Goal: Task Accomplishment & Management: Manage account settings

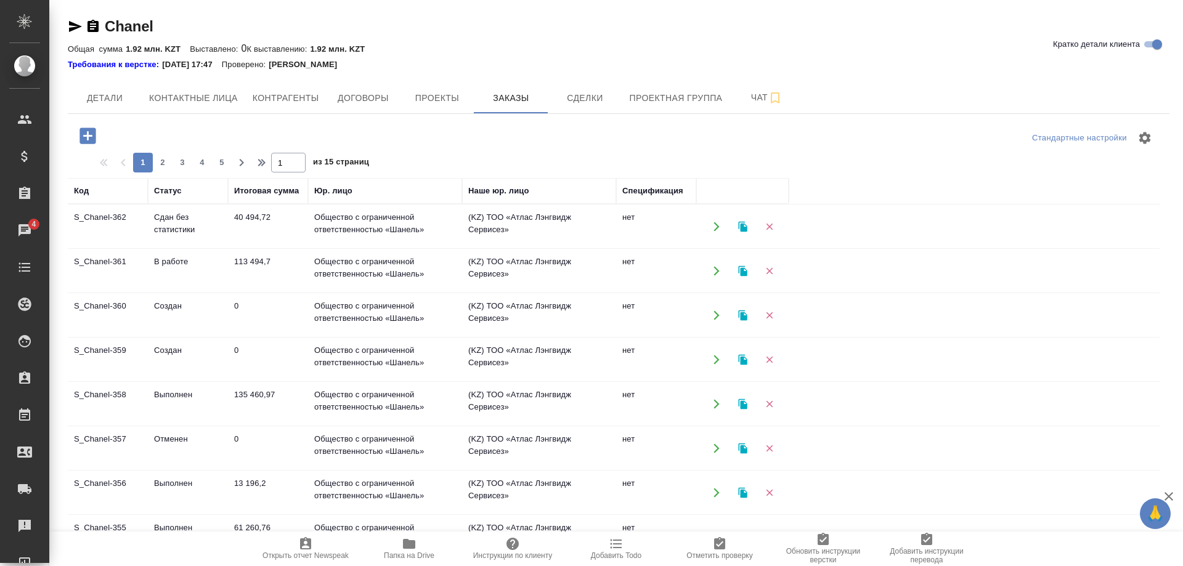
scroll to position [628, 0]
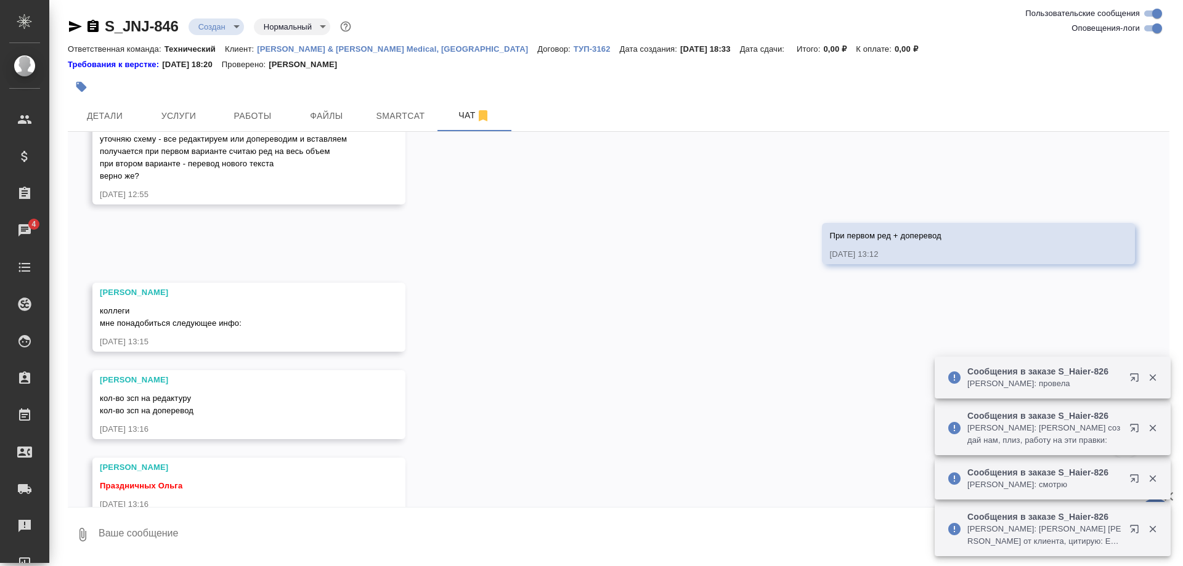
scroll to position [2156, 0]
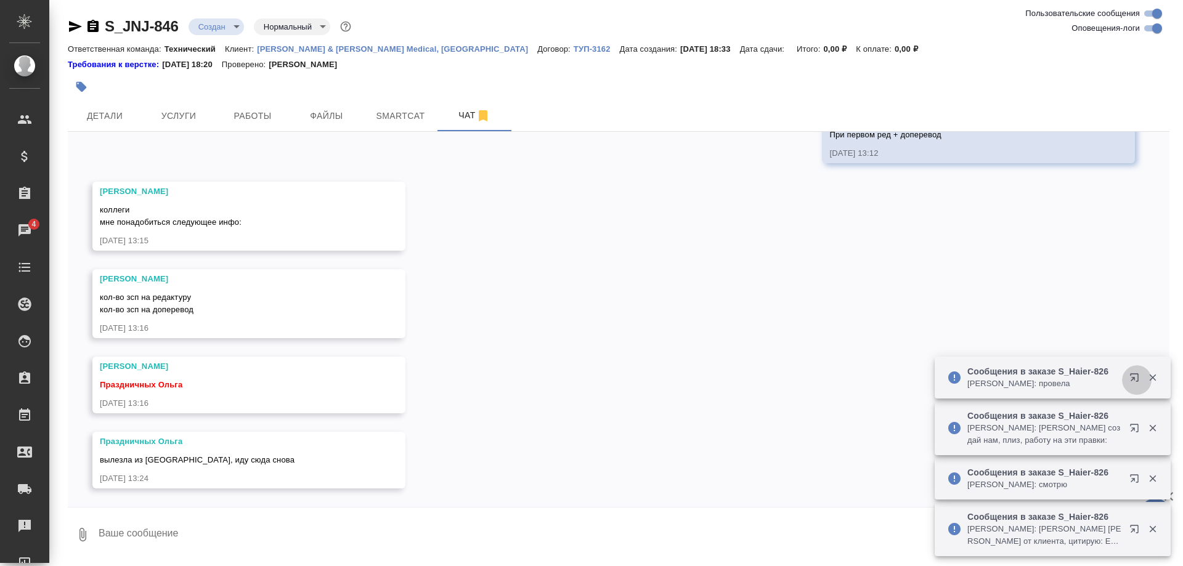
click at [1125, 376] on button "button" at bounding box center [1137, 380] width 30 height 30
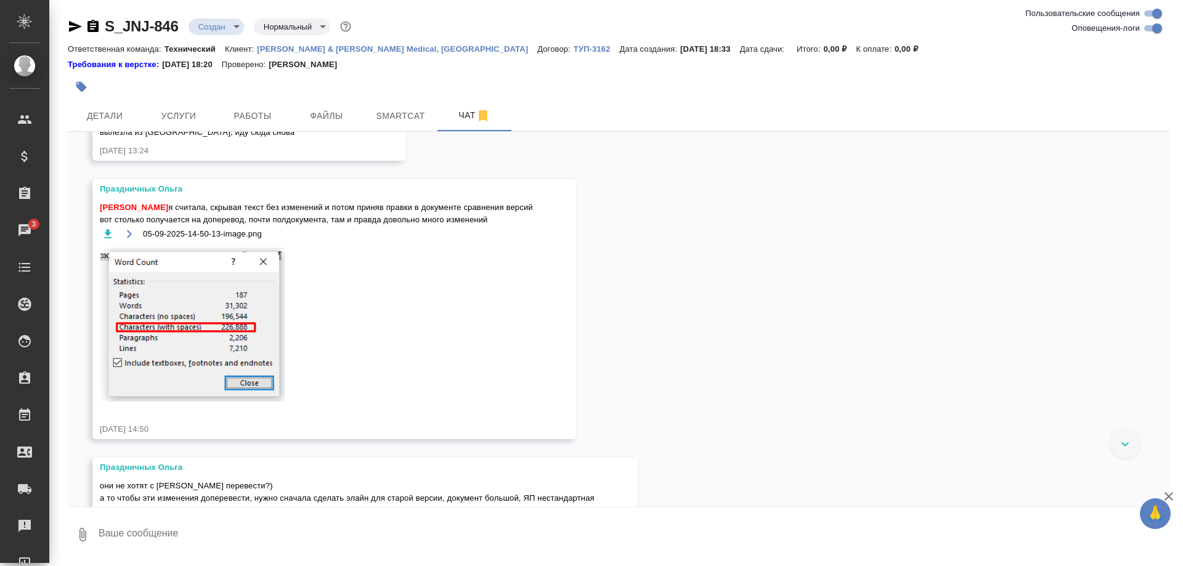
scroll to position [2522, 0]
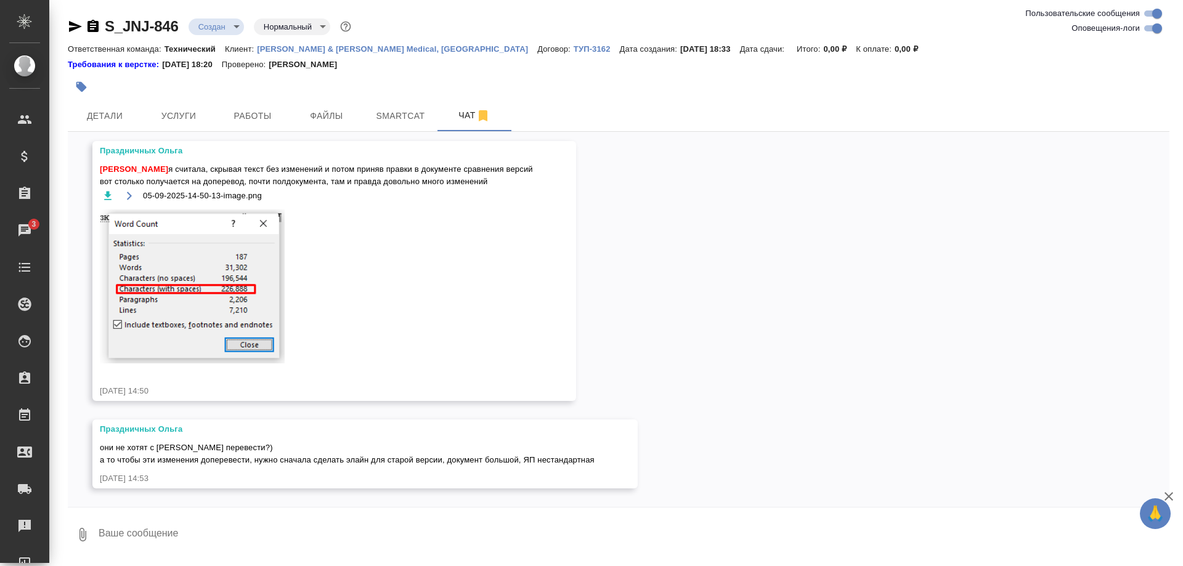
click at [742, 326] on div "04.09, четверг [Никифорова Валерия] Клиент оставил комментарий: ">https://drive…" at bounding box center [618, 319] width 1101 height 375
click at [115, 115] on span "Детали" at bounding box center [104, 115] width 59 height 15
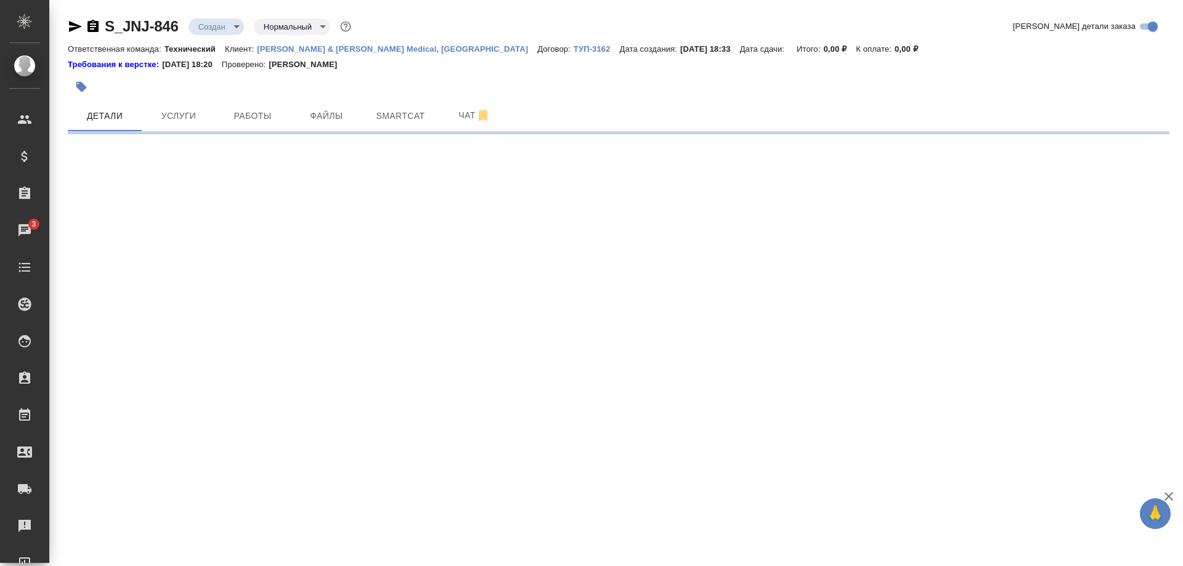
select select "RU"
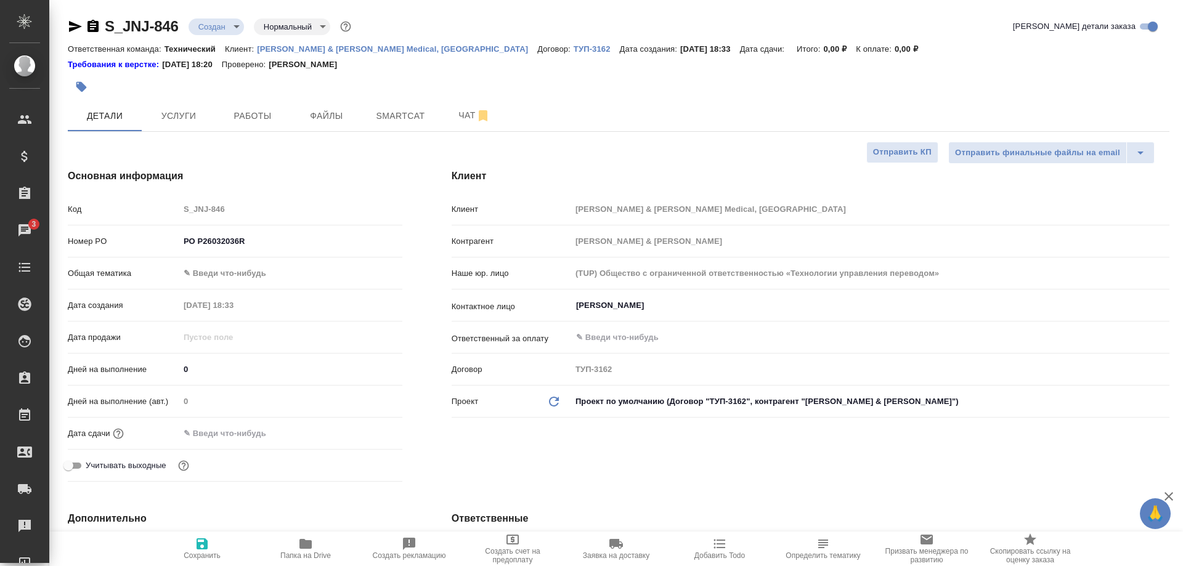
type textarea "x"
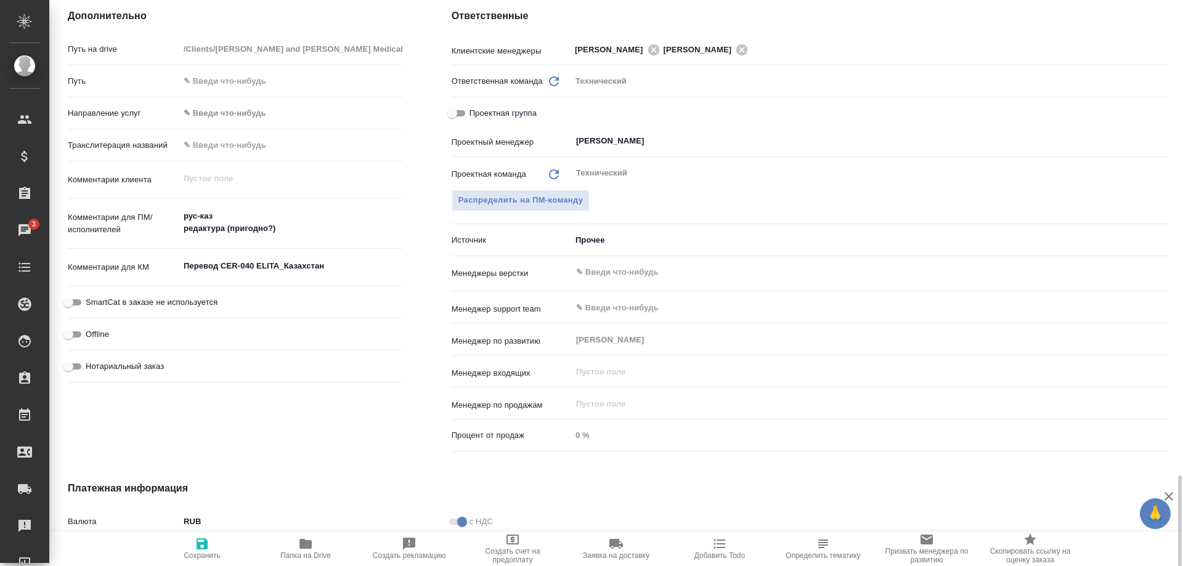
scroll to position [671, 0]
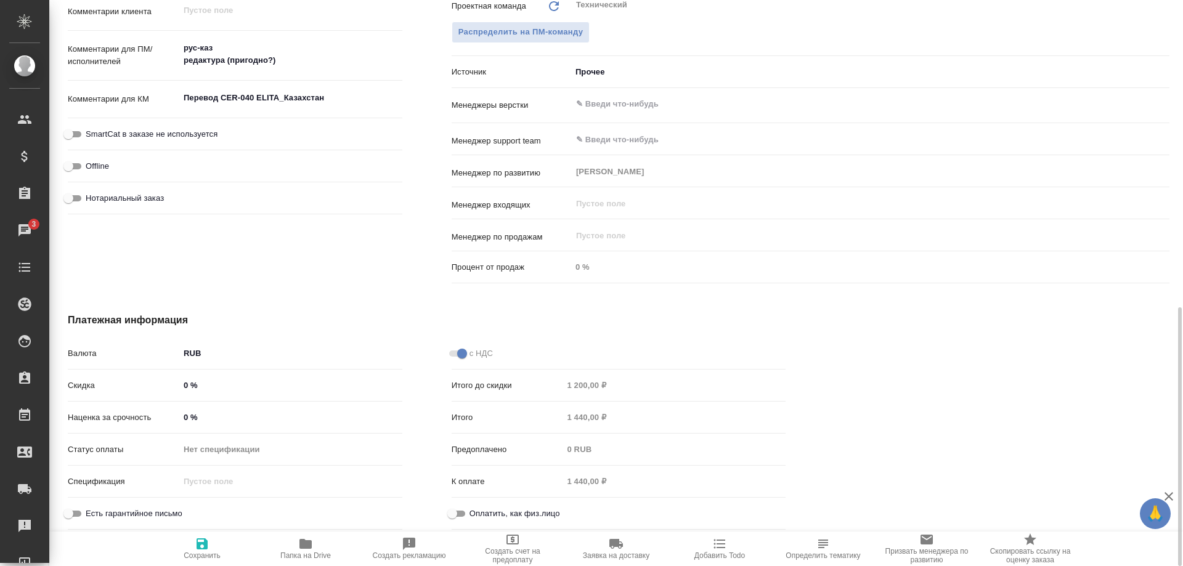
type textarea "x"
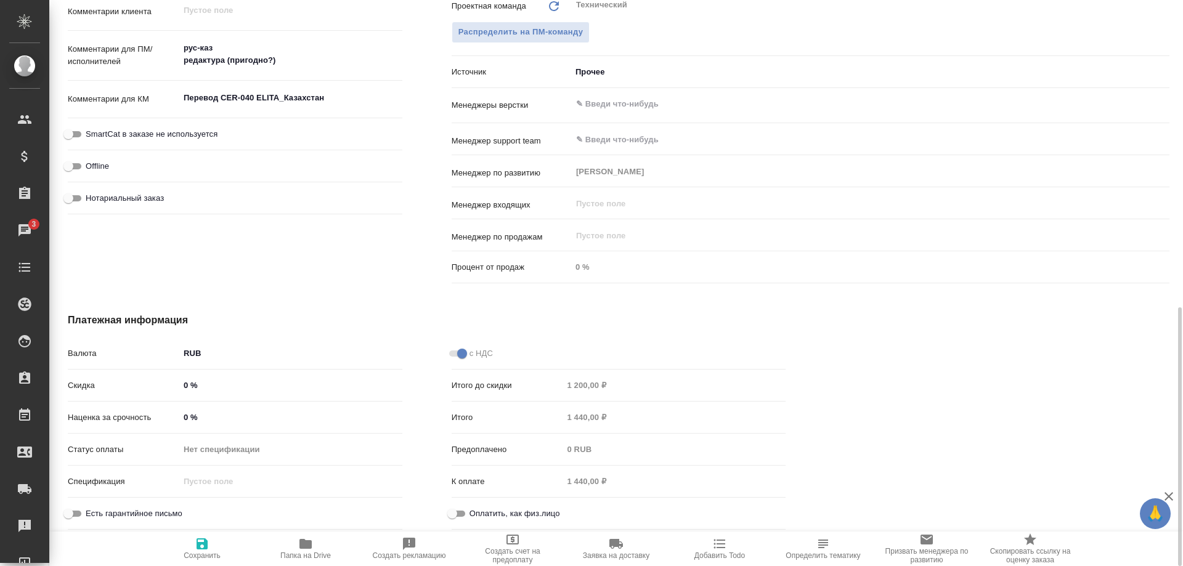
type textarea "x"
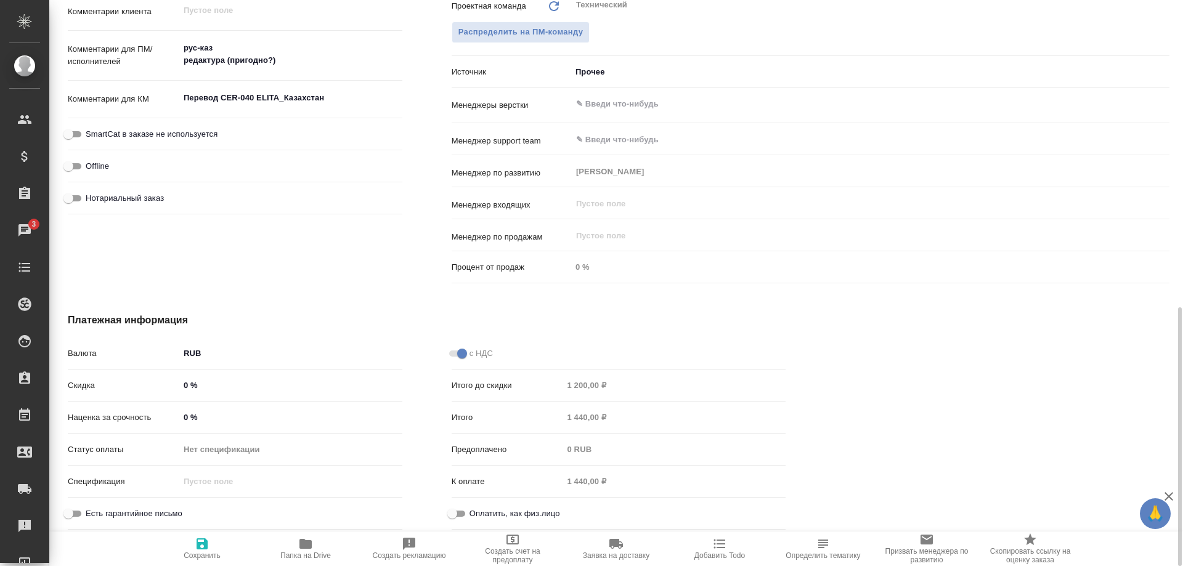
type textarea "x"
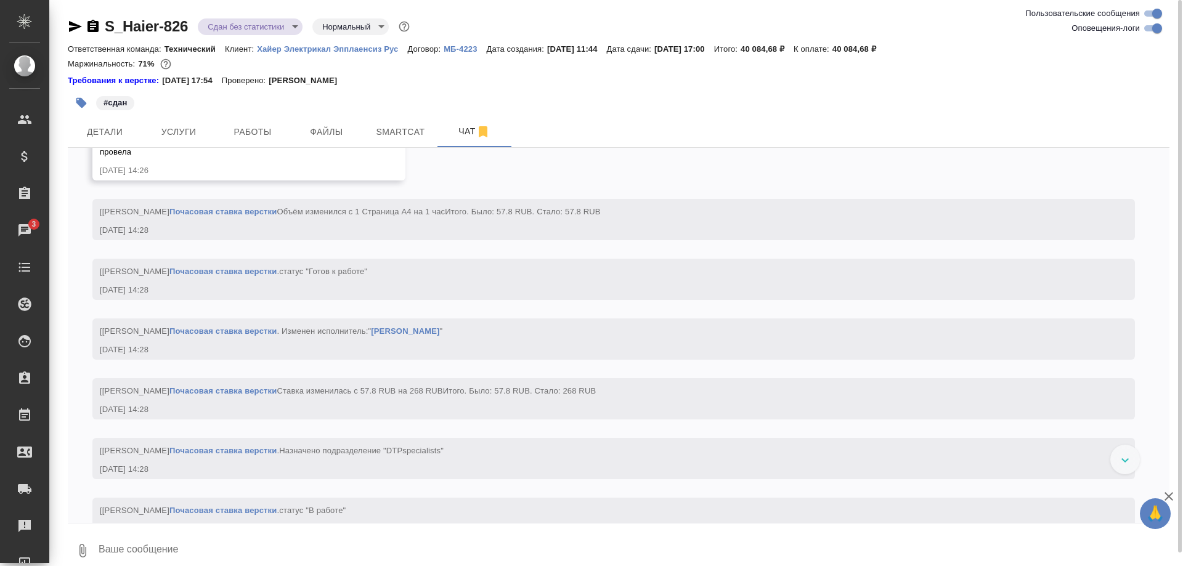
scroll to position [16099, 0]
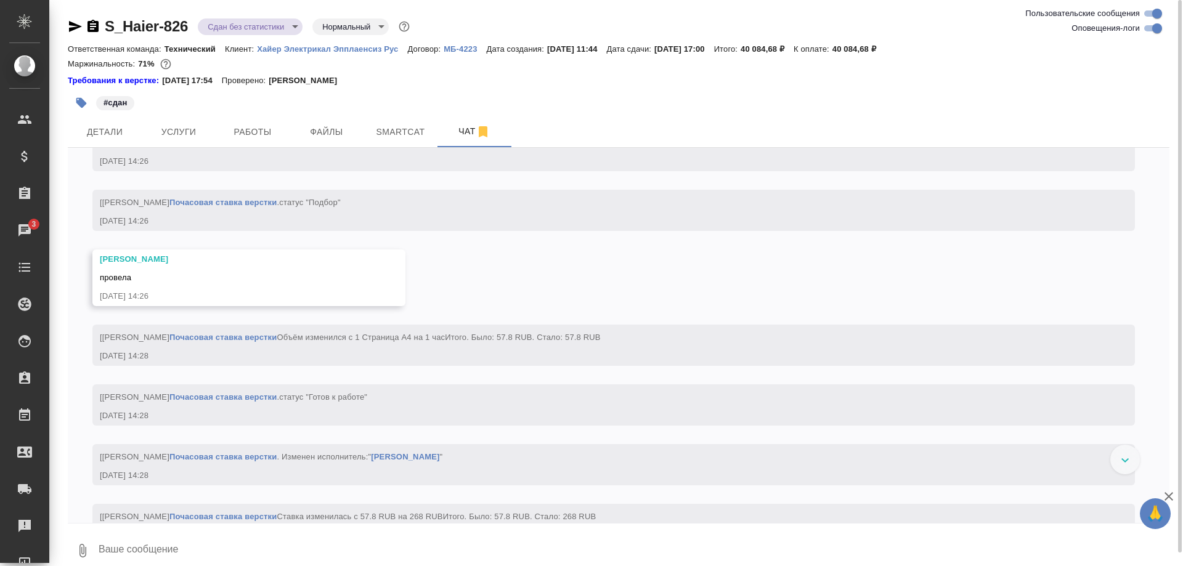
click at [248, 135] on span "Работы" at bounding box center [252, 131] width 59 height 15
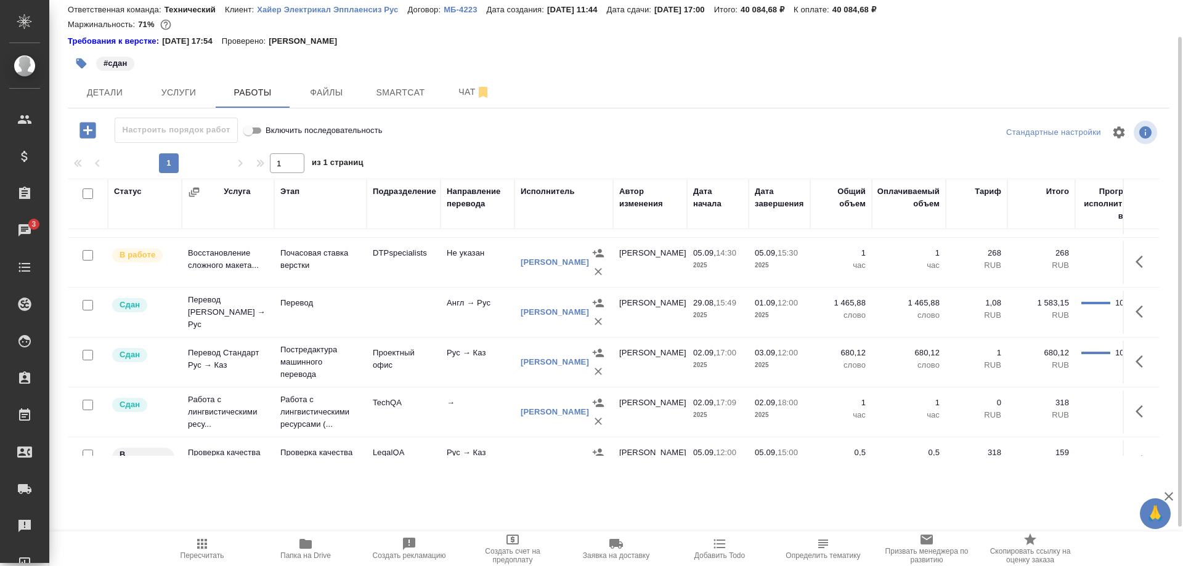
scroll to position [126, 0]
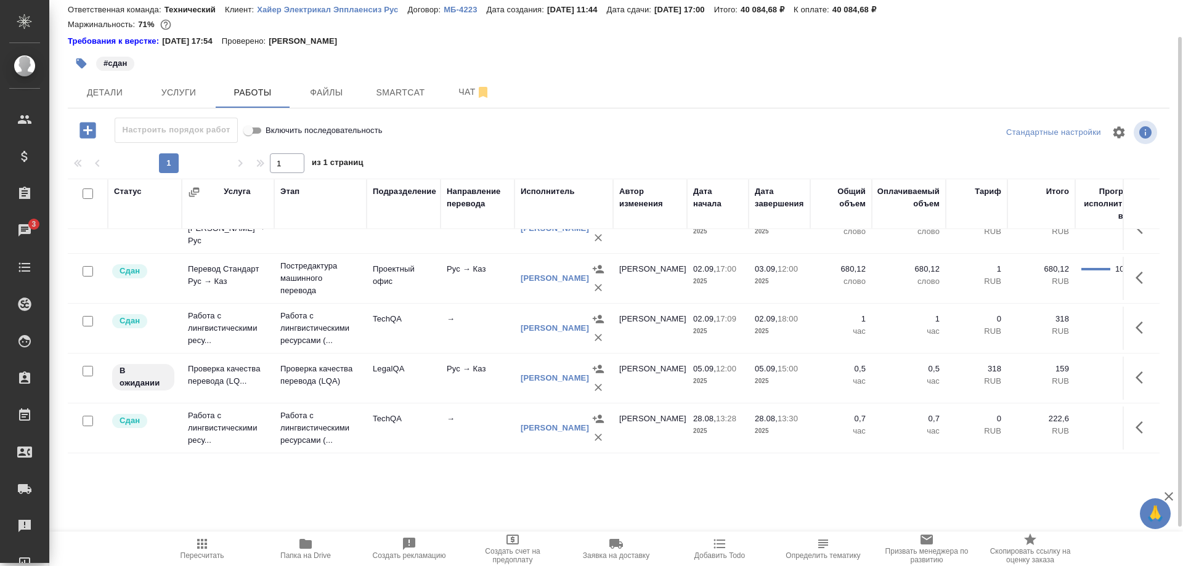
click at [1138, 377] on icon "button" at bounding box center [1138, 377] width 7 height 12
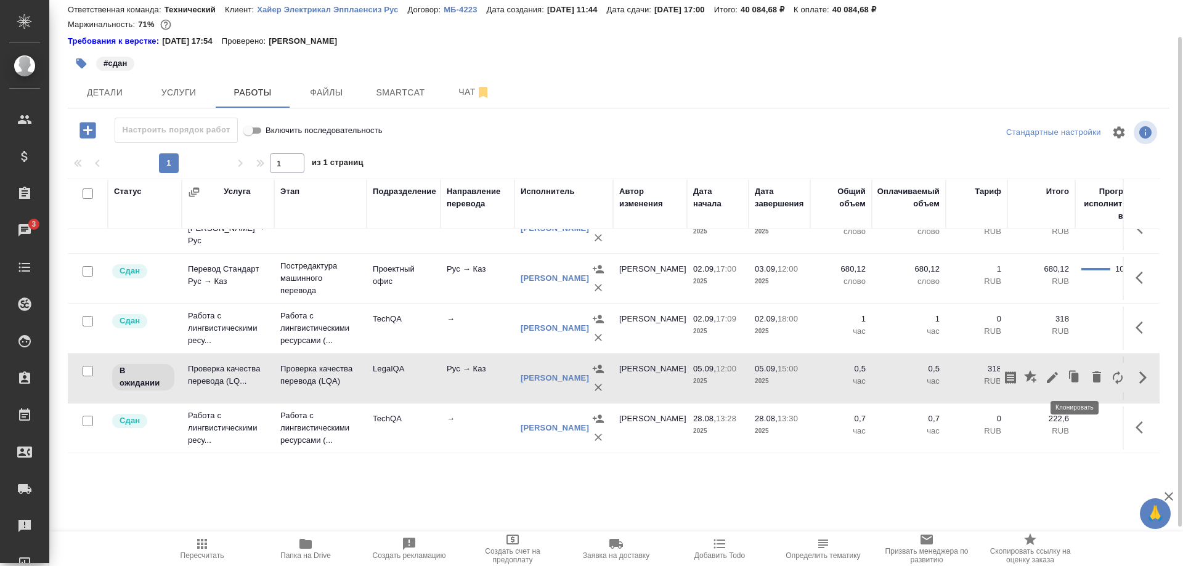
click at [1050, 378] on icon "button" at bounding box center [1051, 377] width 11 height 11
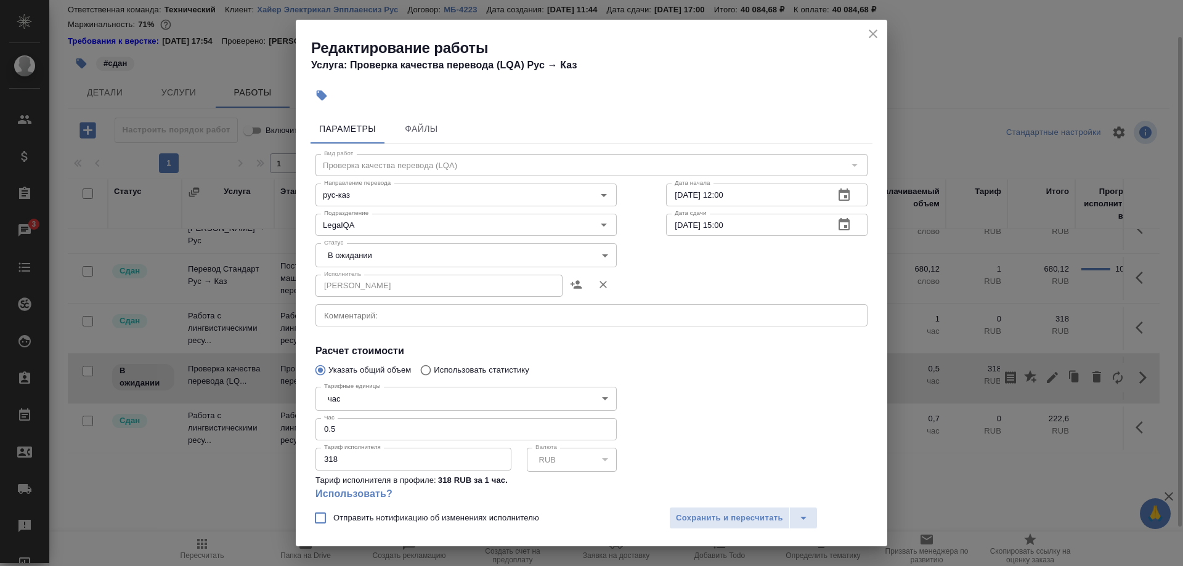
click at [535, 252] on body "🙏 .cls-1 fill:#fff; AWATERA Shirina Sabina Клиенты Спецификации Заказы 3 Чаты T…" at bounding box center [591, 283] width 1183 height 566
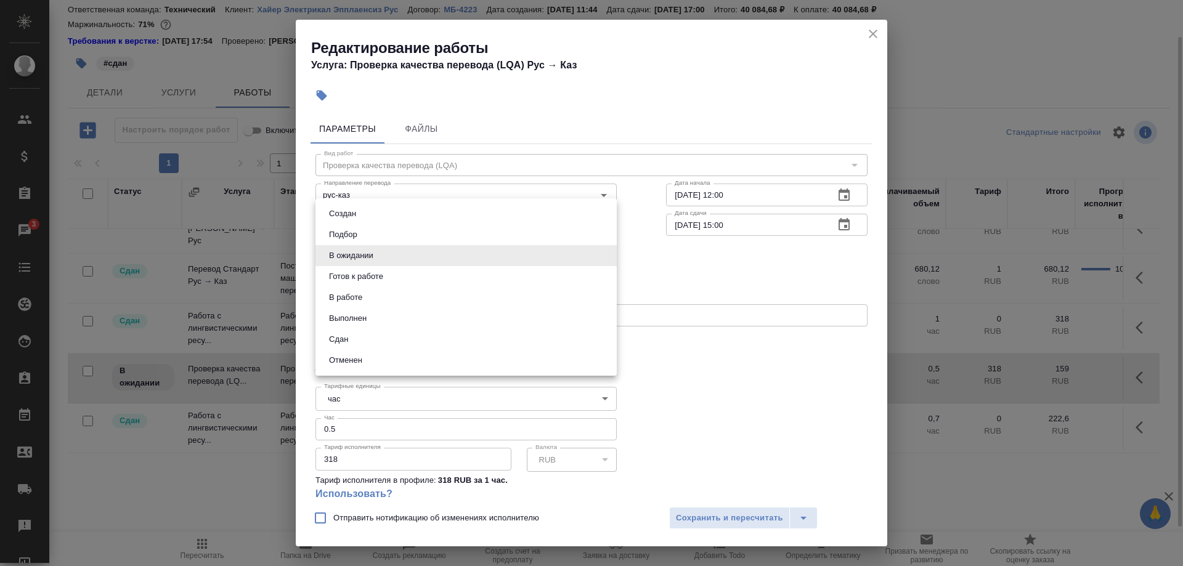
click at [365, 332] on li "Сдан" at bounding box center [465, 339] width 301 height 21
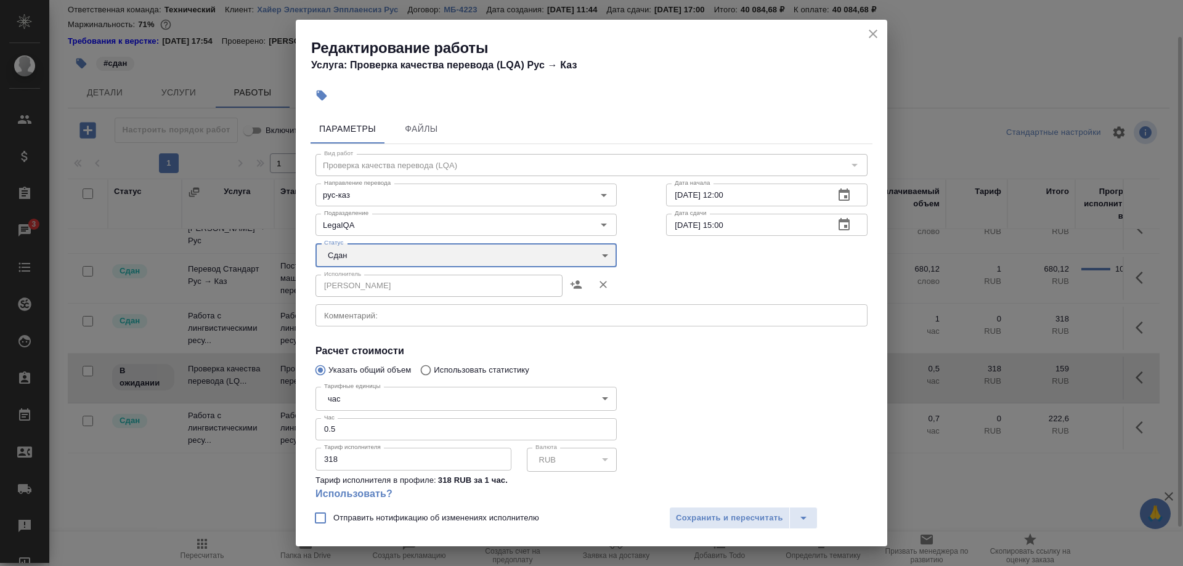
type input "closed"
click at [680, 513] on span "Сохранить и пересчитать" at bounding box center [729, 518] width 107 height 14
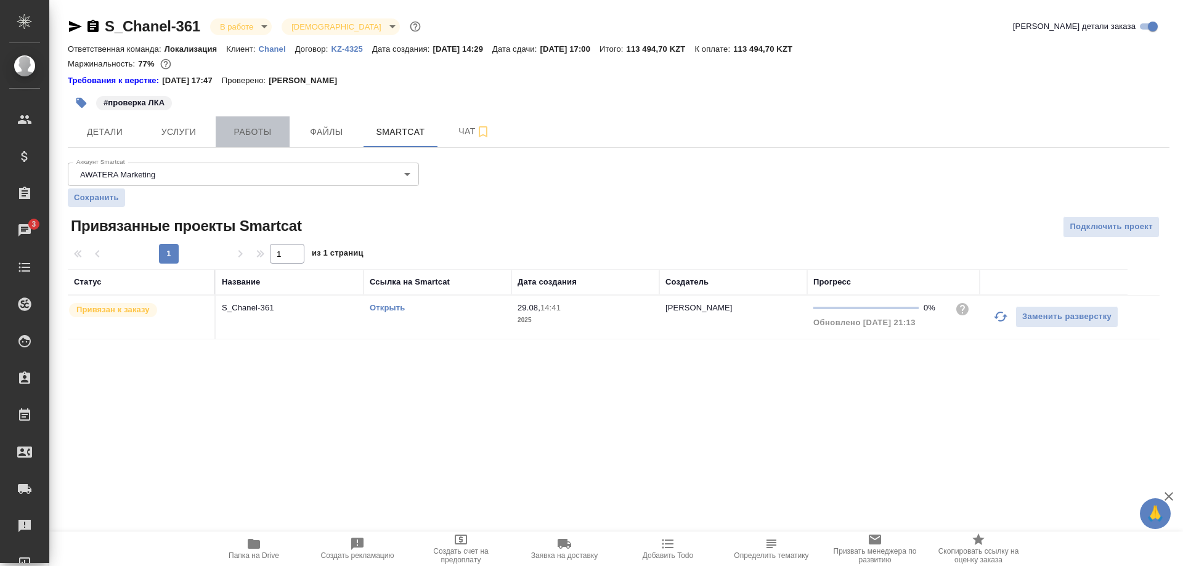
click at [235, 130] on span "Работы" at bounding box center [252, 131] width 59 height 15
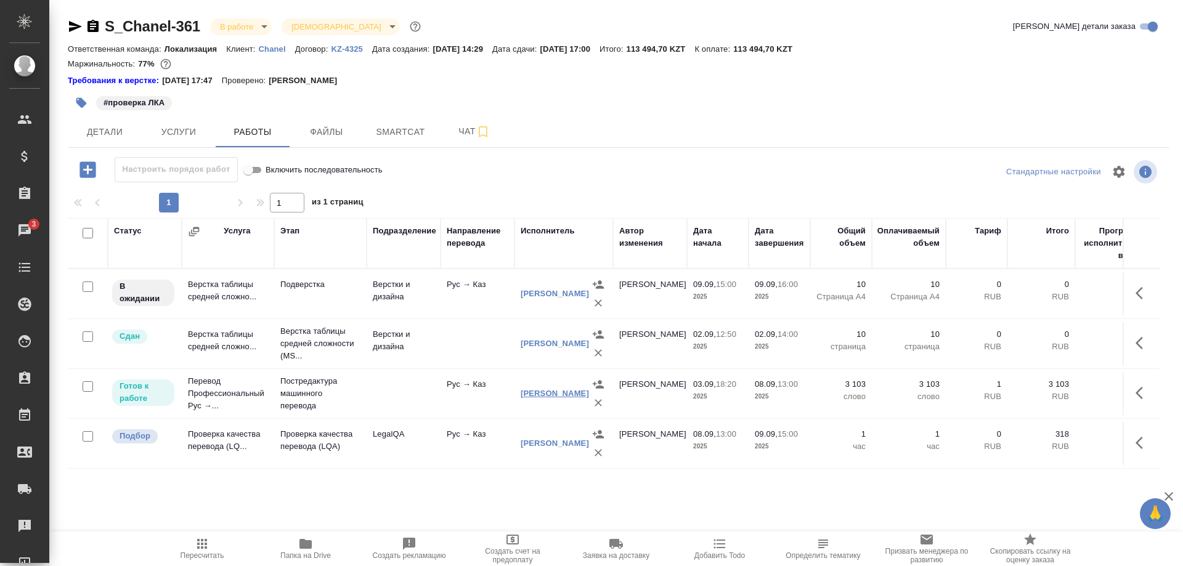
click at [531, 397] on link "Дюсембаева Райхан" at bounding box center [554, 393] width 68 height 9
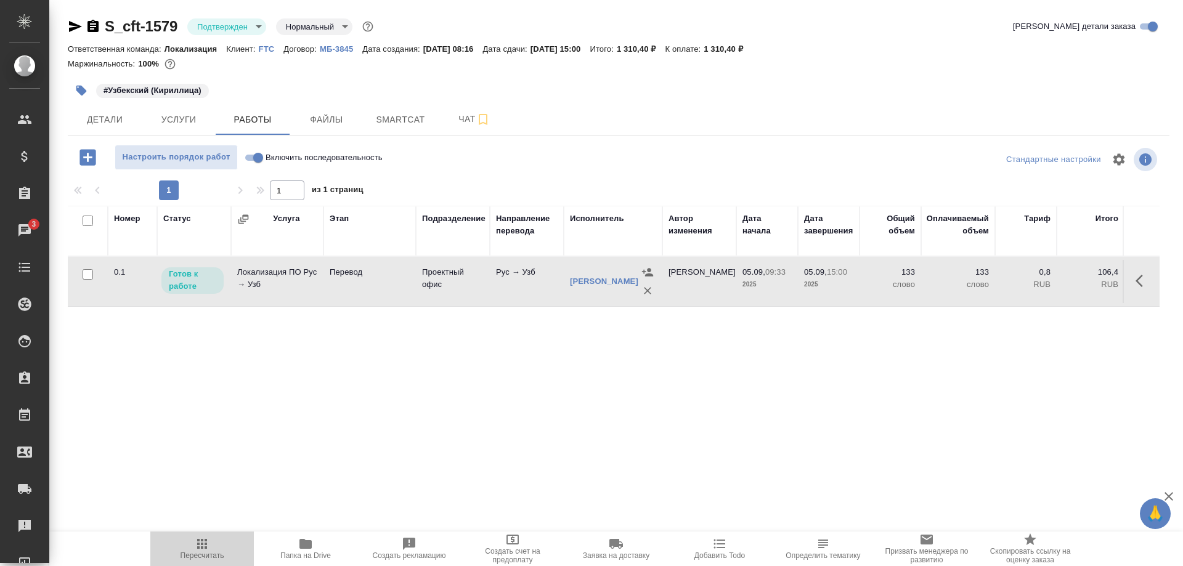
click at [200, 549] on icon "button" at bounding box center [202, 543] width 15 height 15
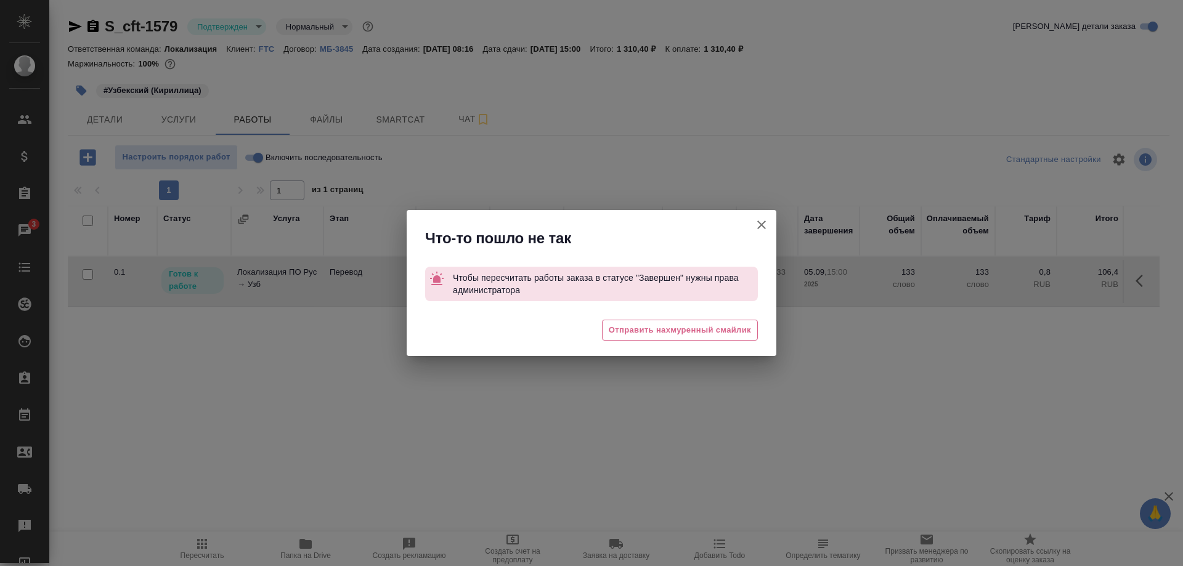
click at [753, 229] on button "Группировать работы по услугам" at bounding box center [761, 225] width 30 height 30
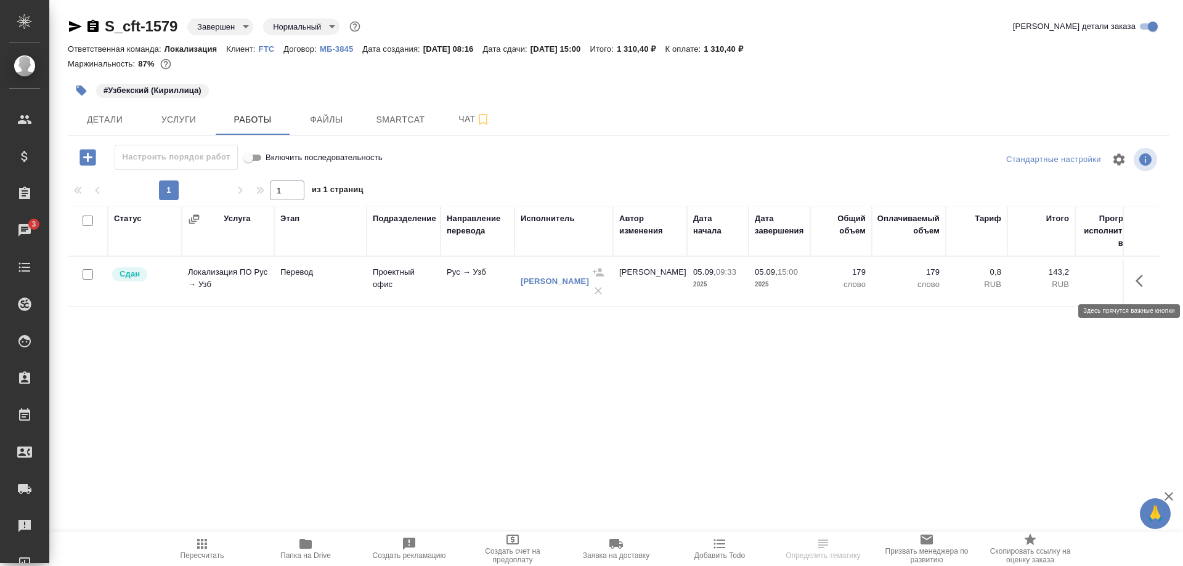
click at [1131, 278] on button "button" at bounding box center [1143, 281] width 30 height 30
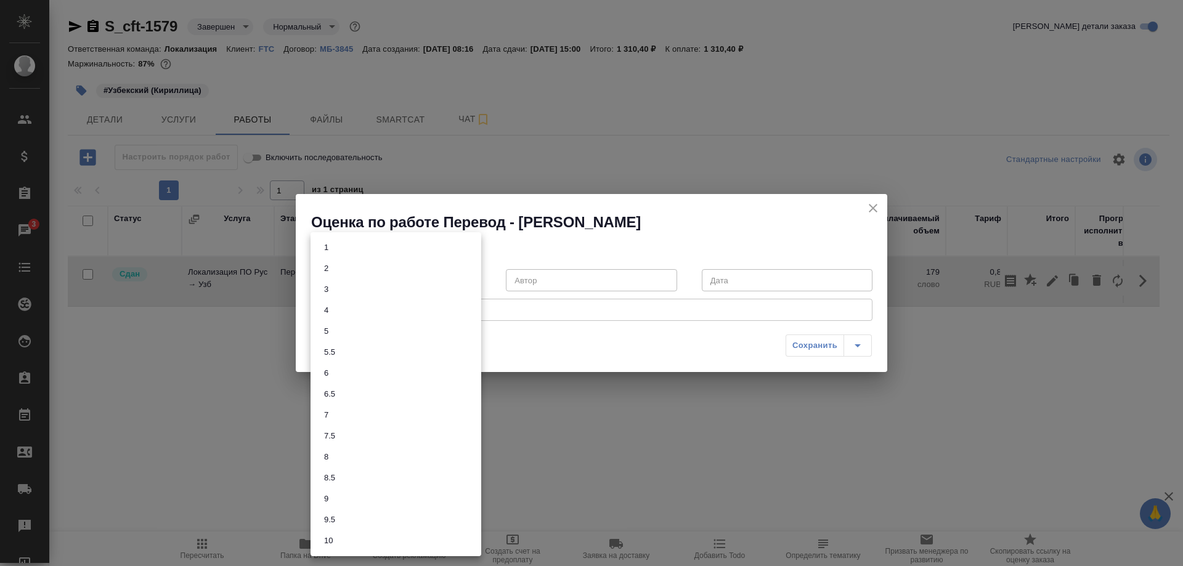
click at [443, 283] on body "🙏 .cls-1 fill:#fff; AWATERA Shirina Sabina Клиенты Спецификации Заказы 3 Чаты T…" at bounding box center [591, 283] width 1183 height 566
click at [325, 455] on button "8" at bounding box center [326, 457] width 12 height 14
type input "8"
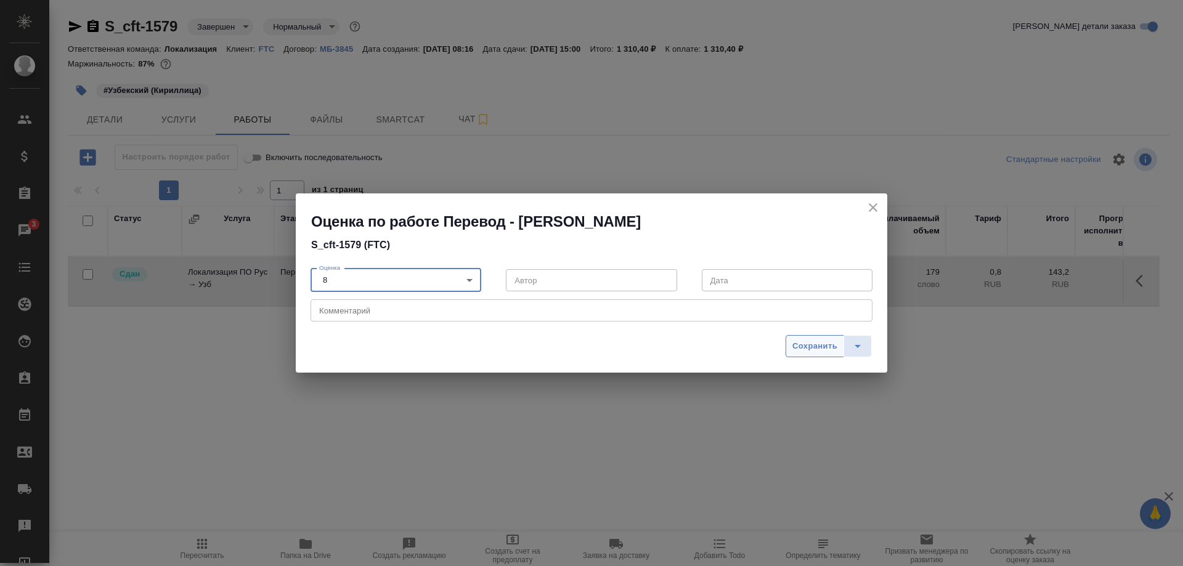
click at [809, 349] on span "Сохранить" at bounding box center [814, 346] width 45 height 14
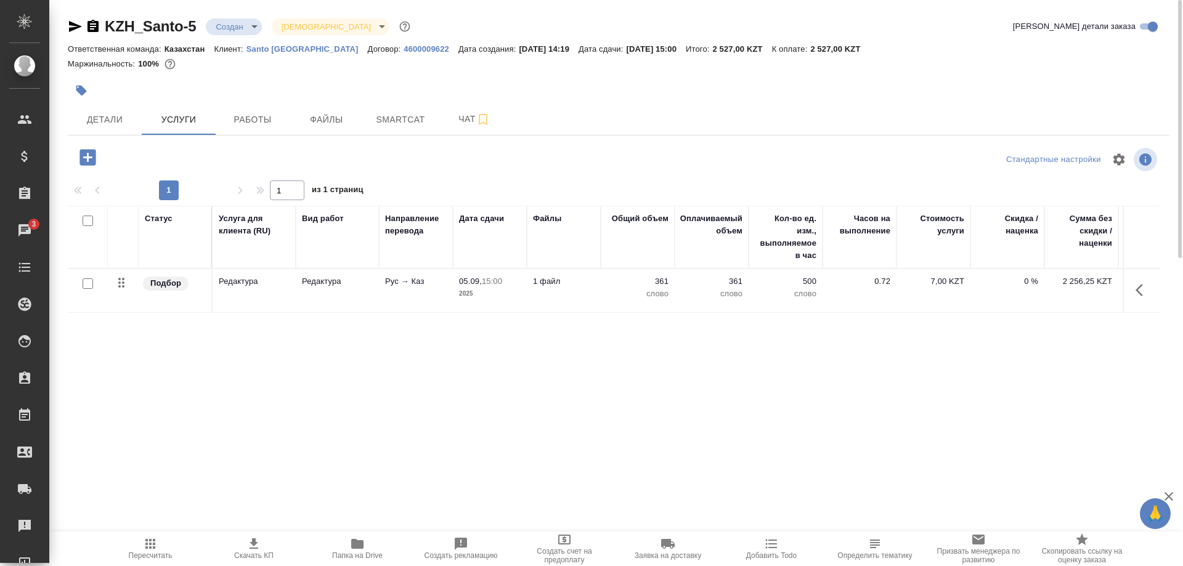
click at [985, 347] on div "Статус Услуга для клиента (RU) Вид работ Направление перевода Дата сдачи Файлы …" at bounding box center [613, 338] width 1091 height 265
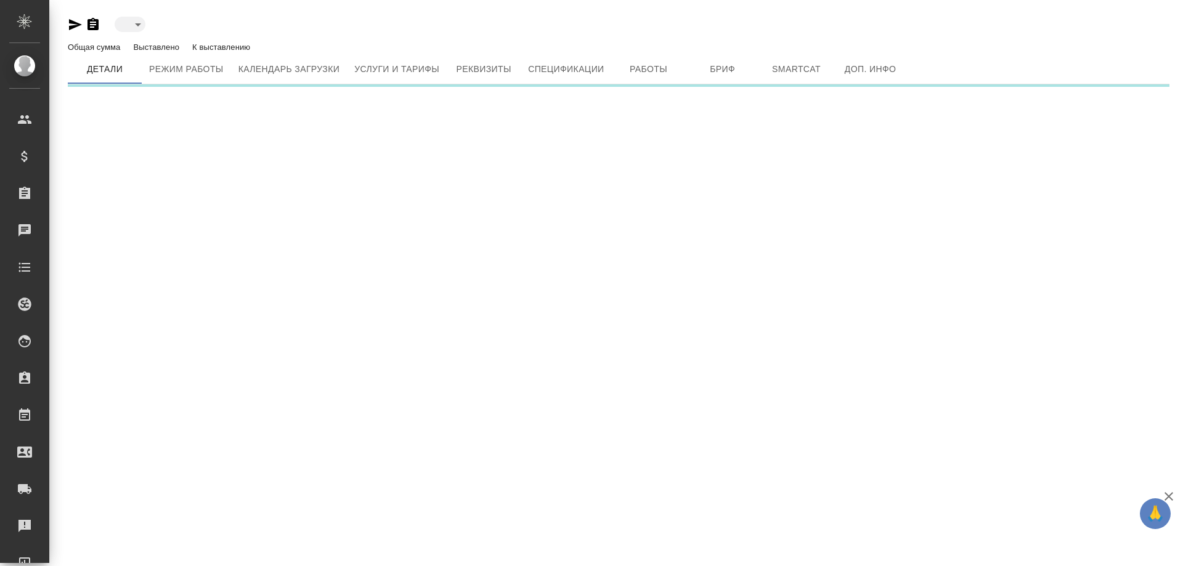
type input "active"
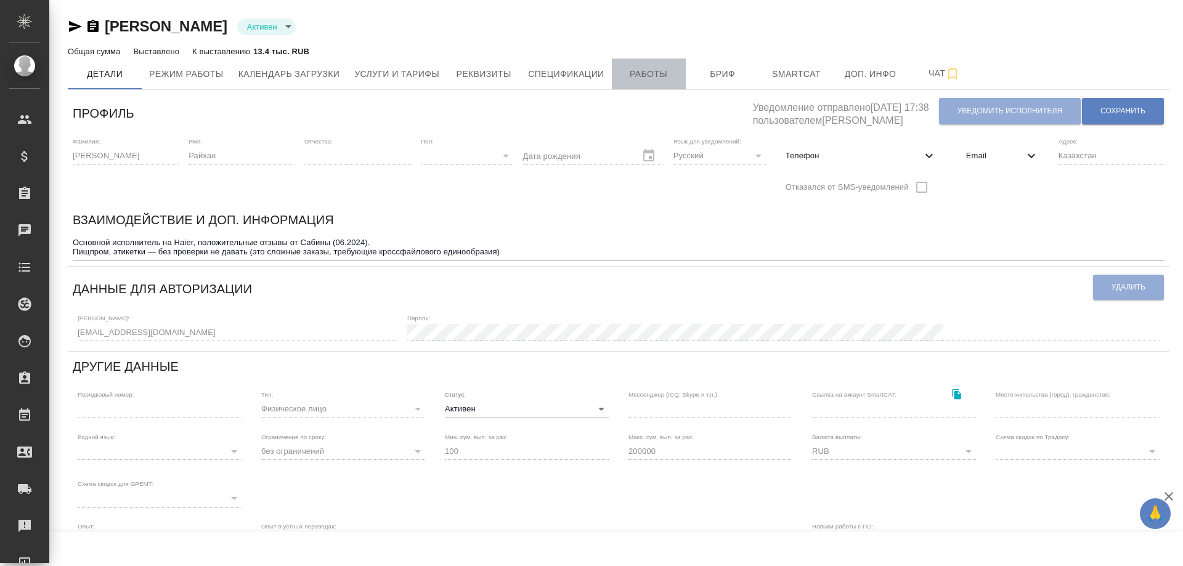
click at [639, 80] on span "Работы" at bounding box center [648, 74] width 59 height 15
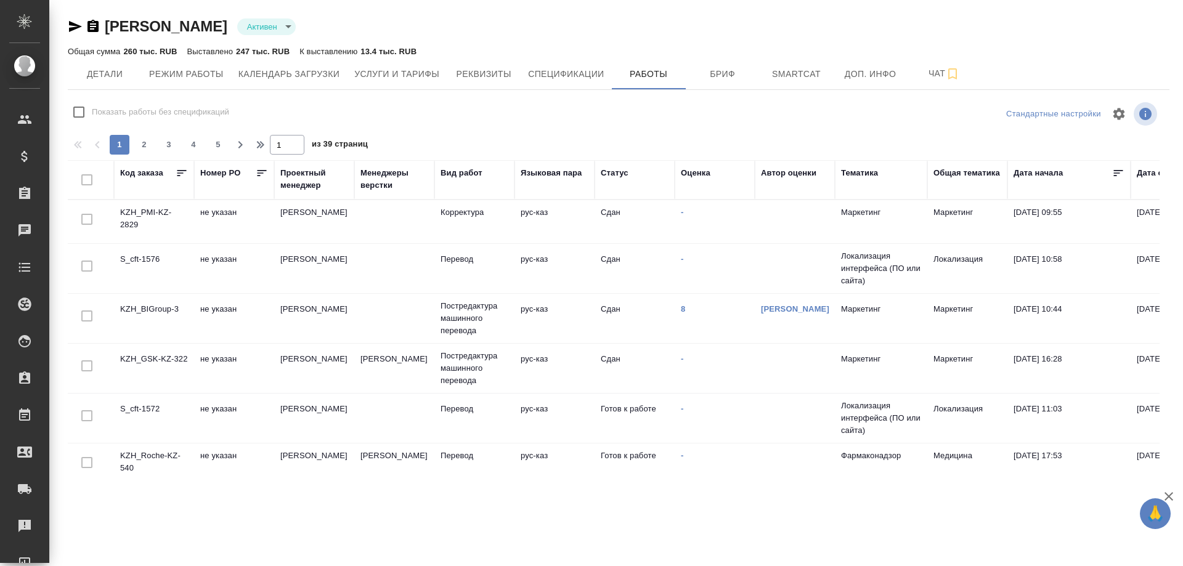
checkbox input "false"
click at [134, 358] on td "KZH_GSK-KZ-322" at bounding box center [154, 368] width 80 height 43
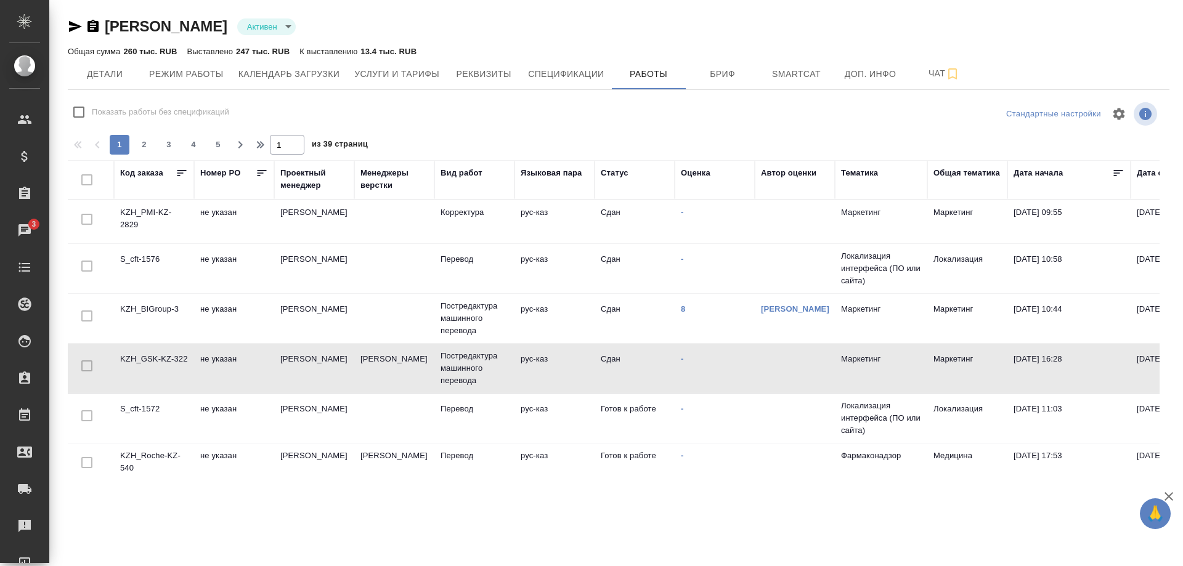
click at [134, 358] on td "KZH_GSK-KZ-322" at bounding box center [154, 368] width 80 height 43
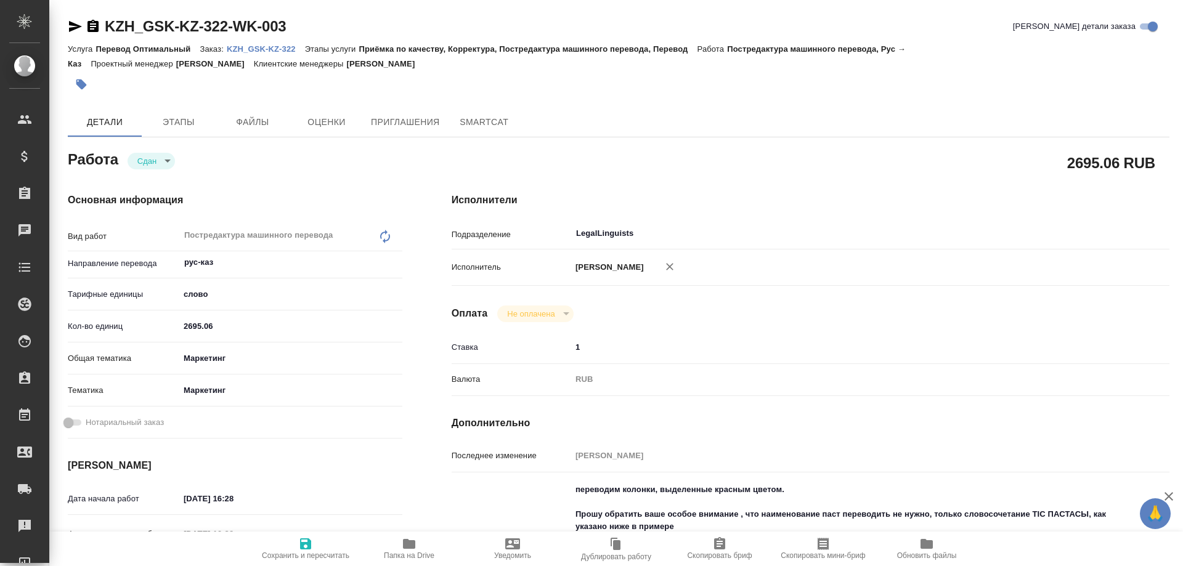
type textarea "x"
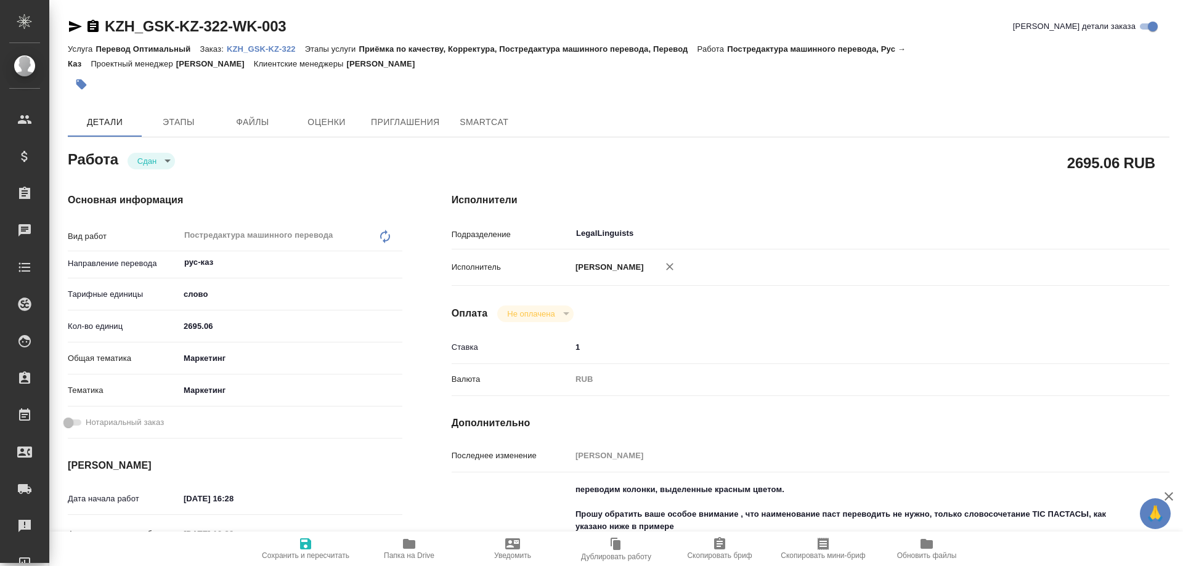
type textarea "x"
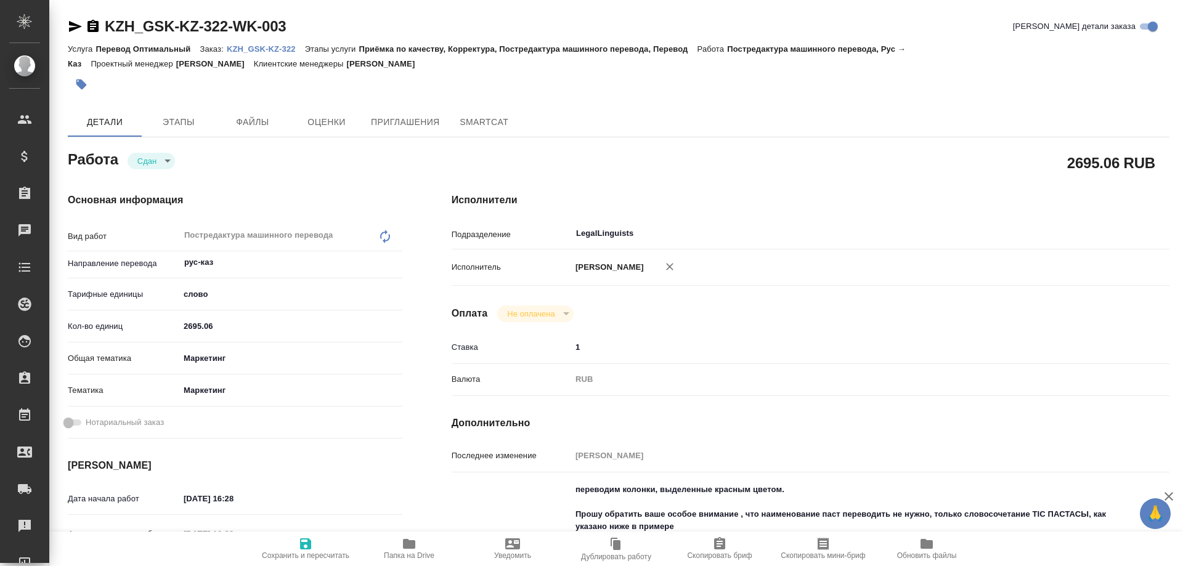
type textarea "x"
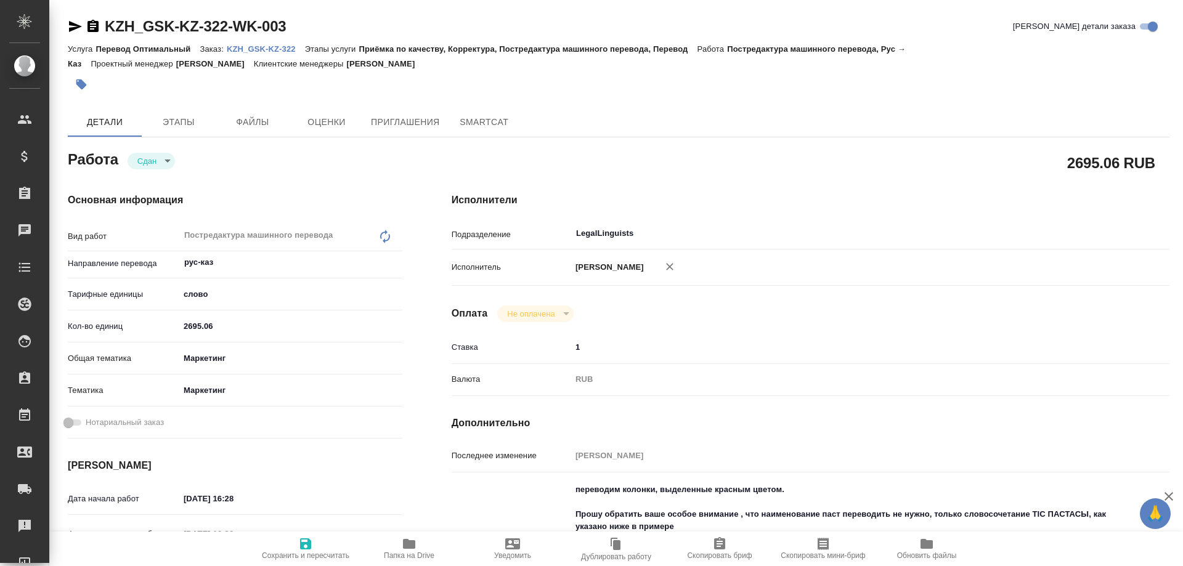
type textarea "x"
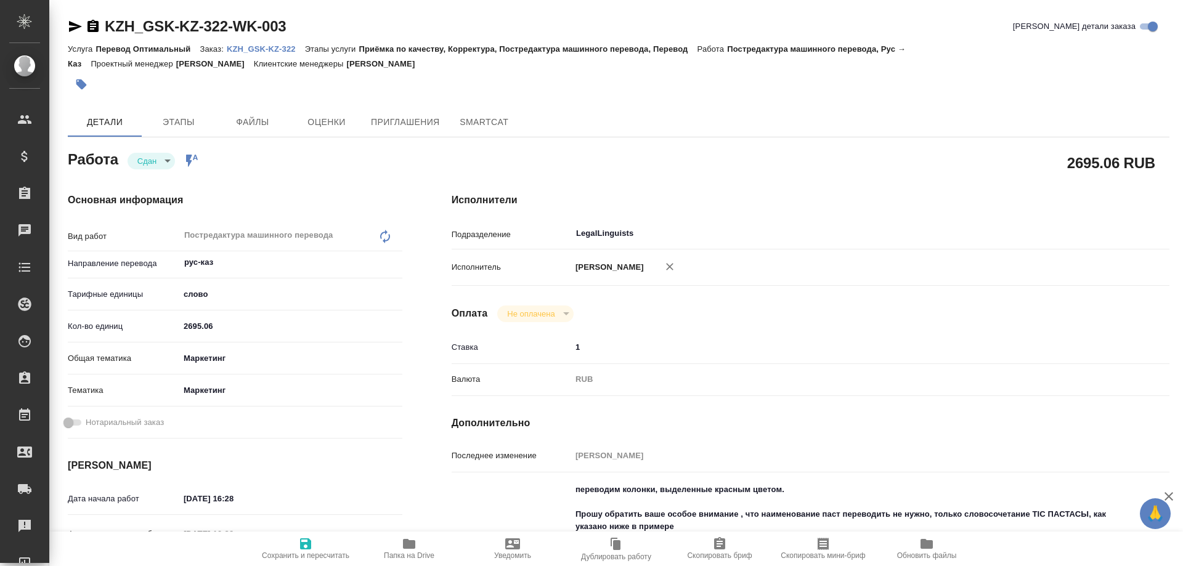
type textarea "x"
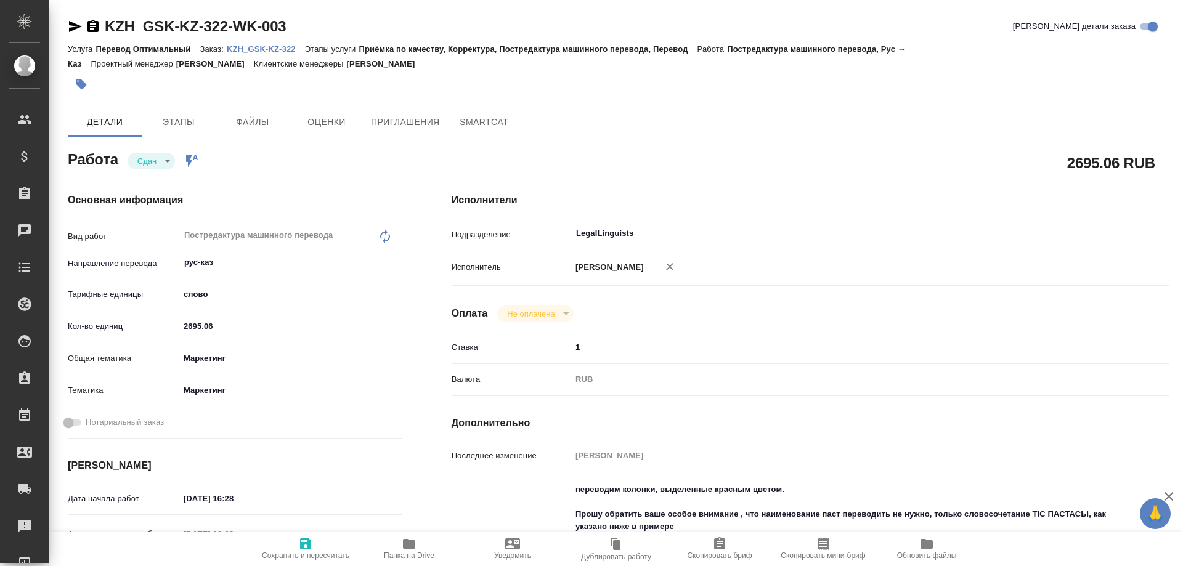
type textarea "x"
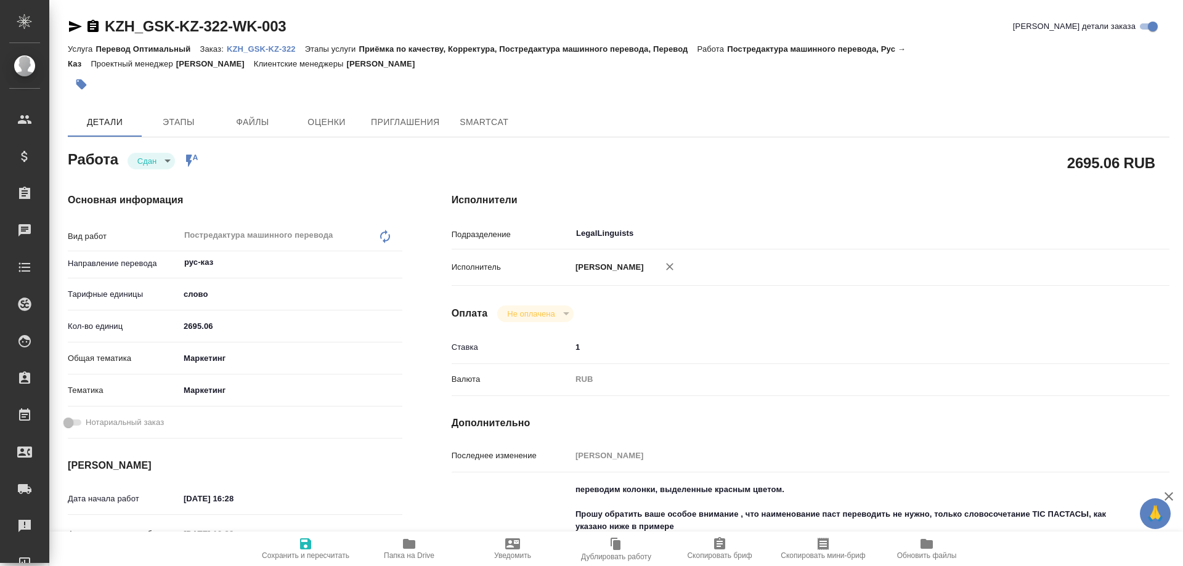
type textarea "x"
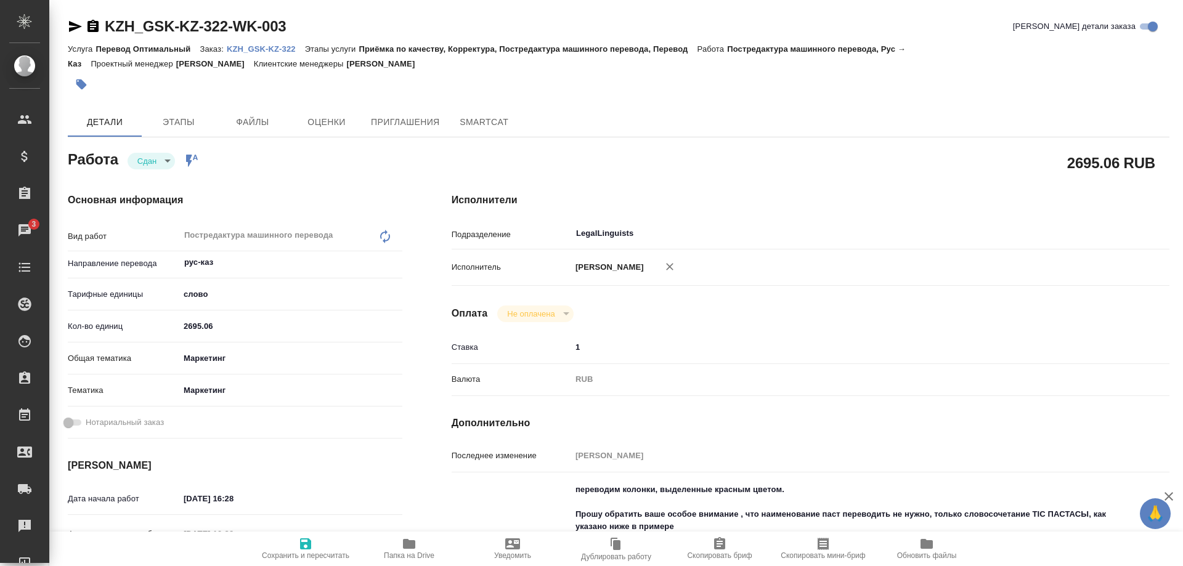
click at [268, 49] on p "KZH_GSK-KZ-322" at bounding box center [266, 48] width 78 height 9
click at [278, 47] on p "KZH_GSK-KZ-322" at bounding box center [266, 48] width 78 height 9
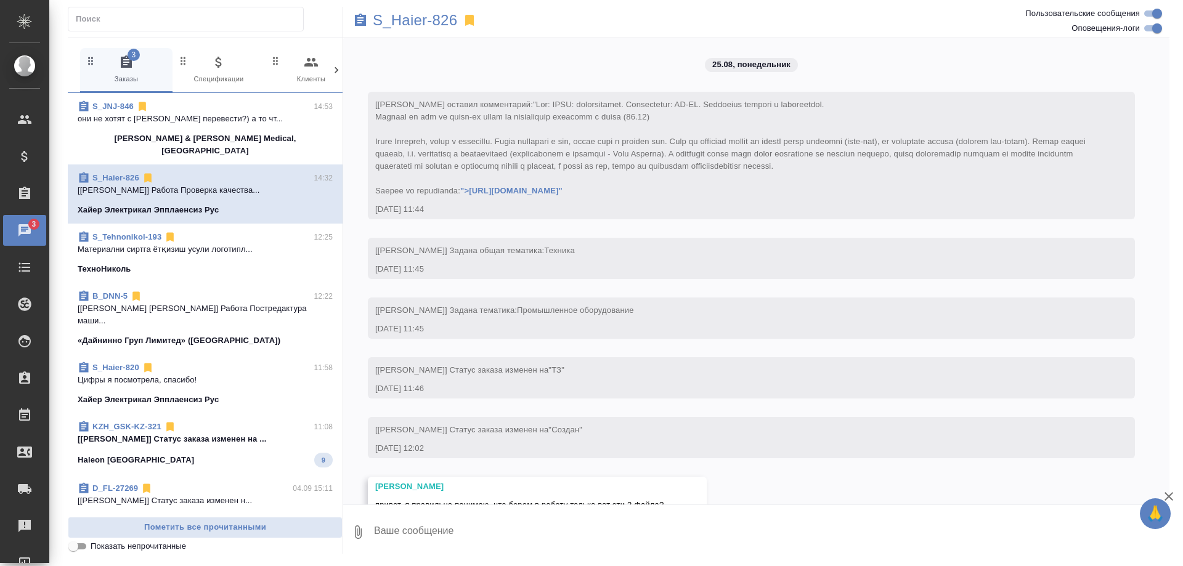
scroll to position [16994, 0]
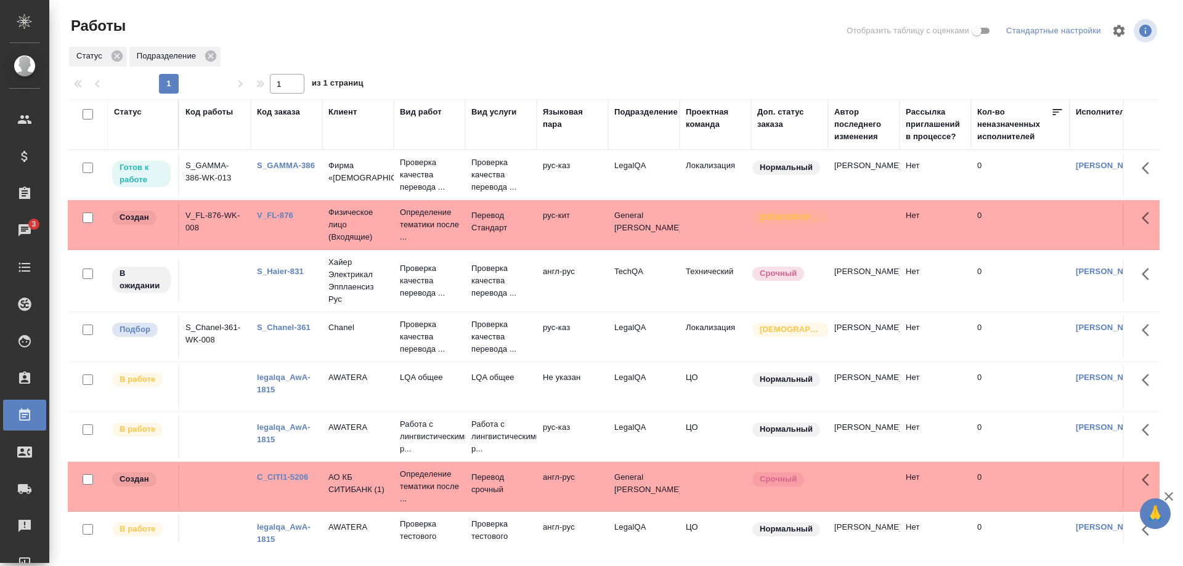
click at [279, 160] on div "S_GAMMA-386" at bounding box center [286, 166] width 59 height 12
click at [285, 167] on link "S_GAMMA-386" at bounding box center [286, 165] width 58 height 9
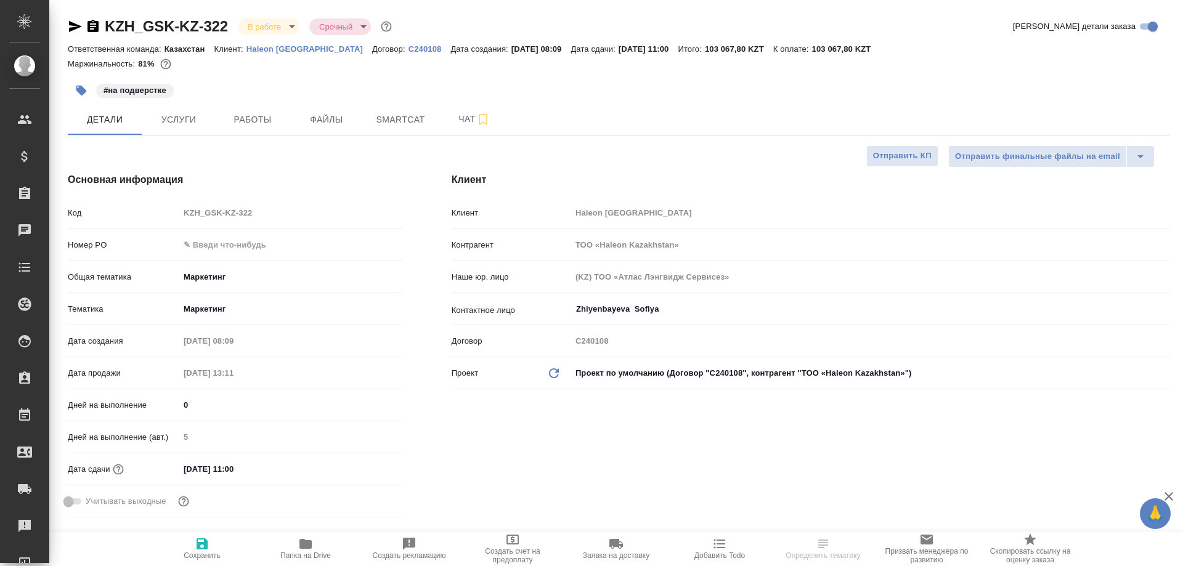
select select "RU"
type textarea "x"
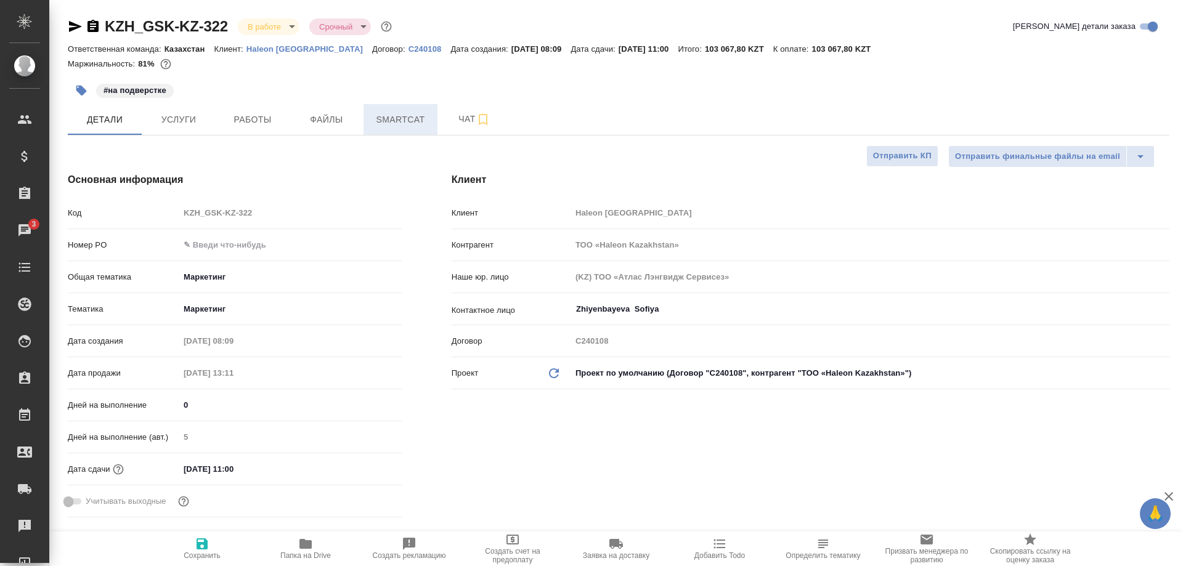
click at [382, 113] on span "Smartcat" at bounding box center [400, 119] width 59 height 15
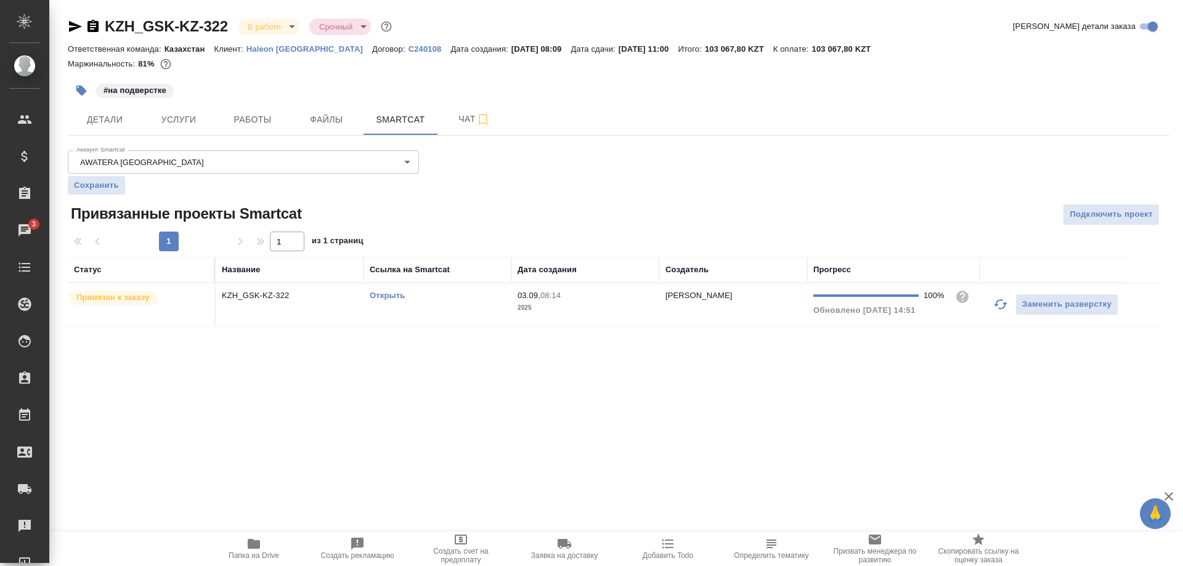
click at [387, 293] on link "Открыть" at bounding box center [387, 295] width 35 height 9
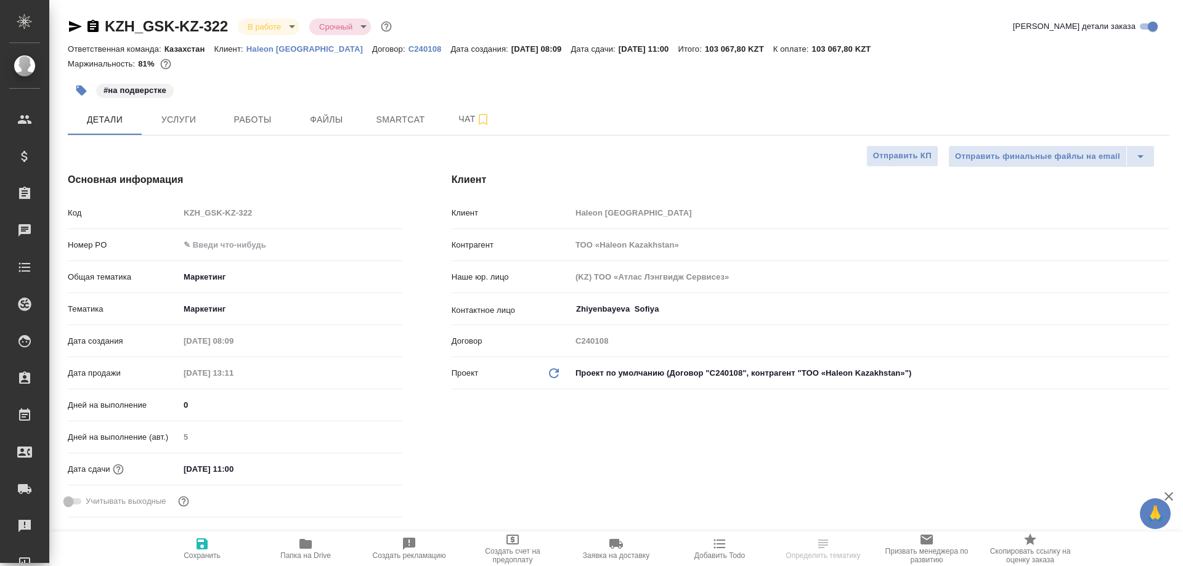
select select "RU"
click at [267, 116] on span "Работы" at bounding box center [252, 119] width 59 height 15
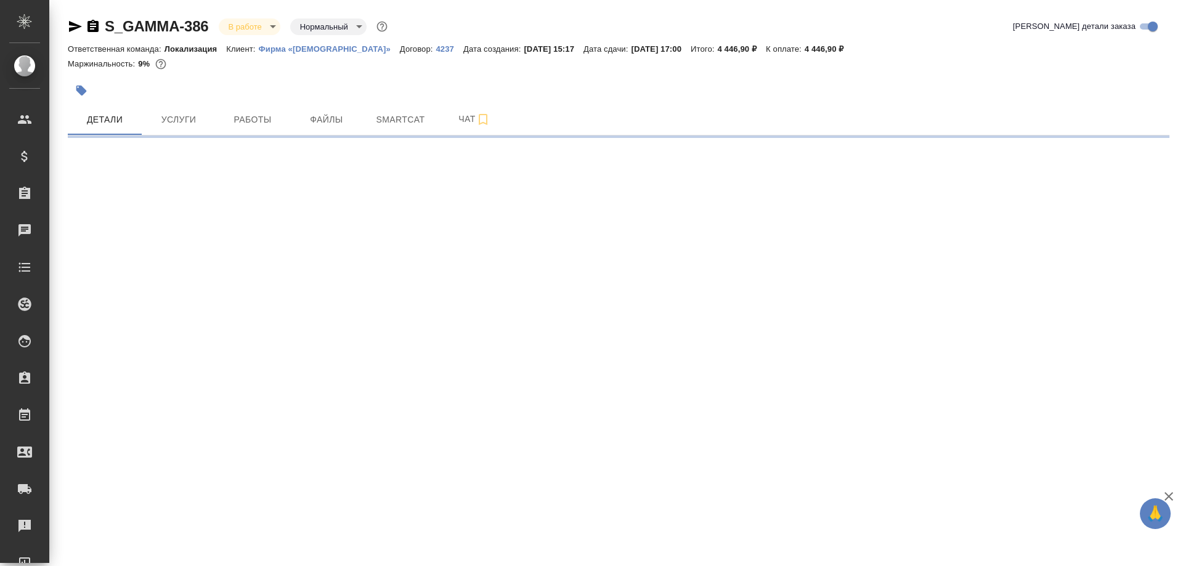
select select "RU"
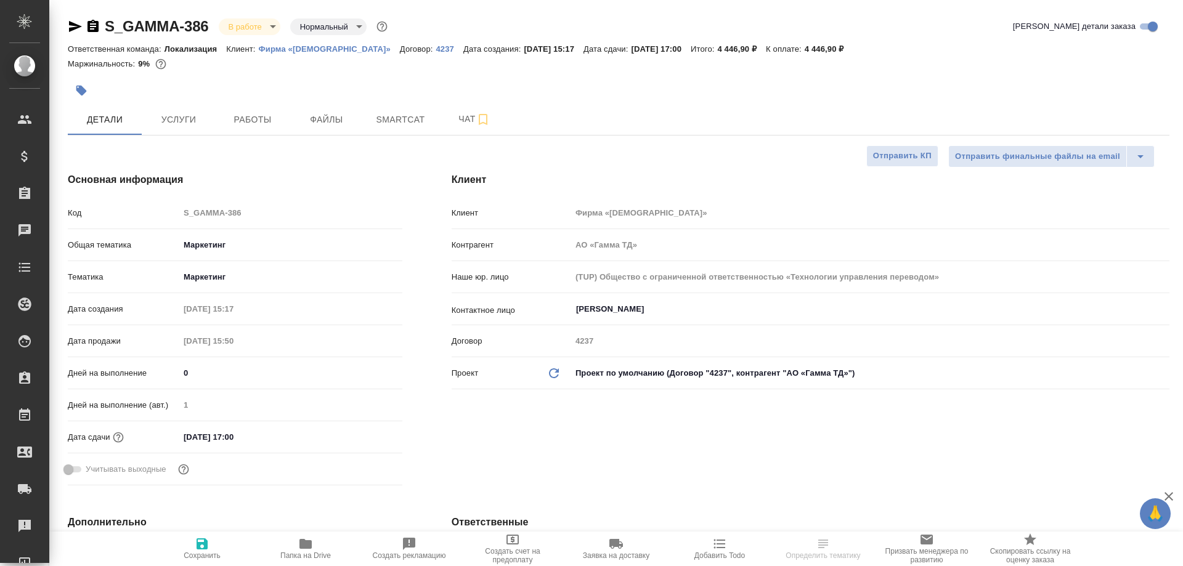
type textarea "x"
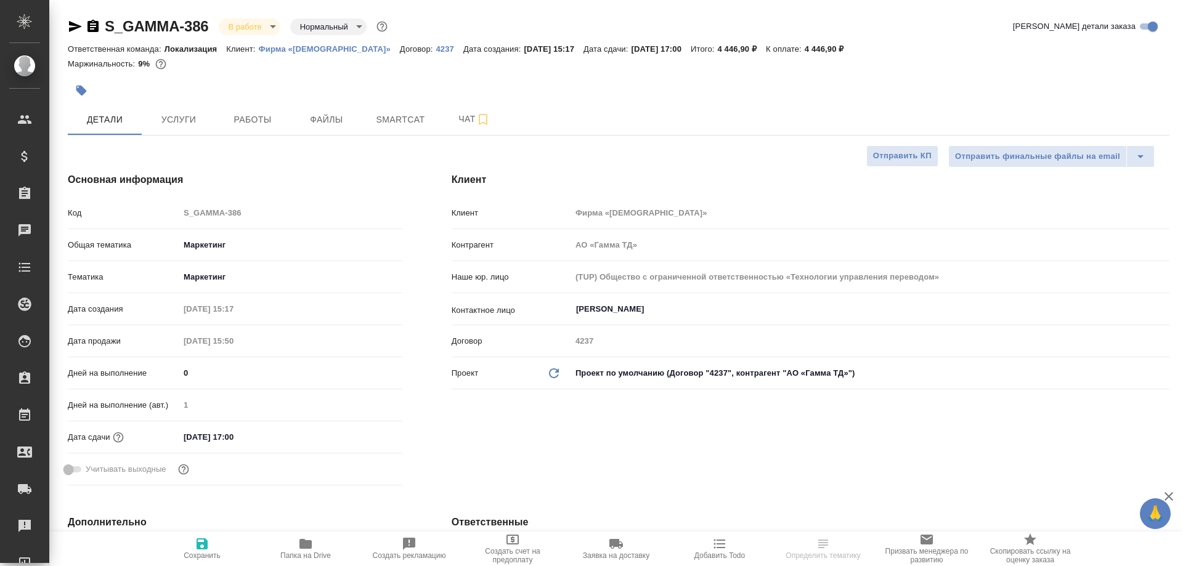
type textarea "x"
click at [261, 123] on span "Работы" at bounding box center [252, 119] width 59 height 15
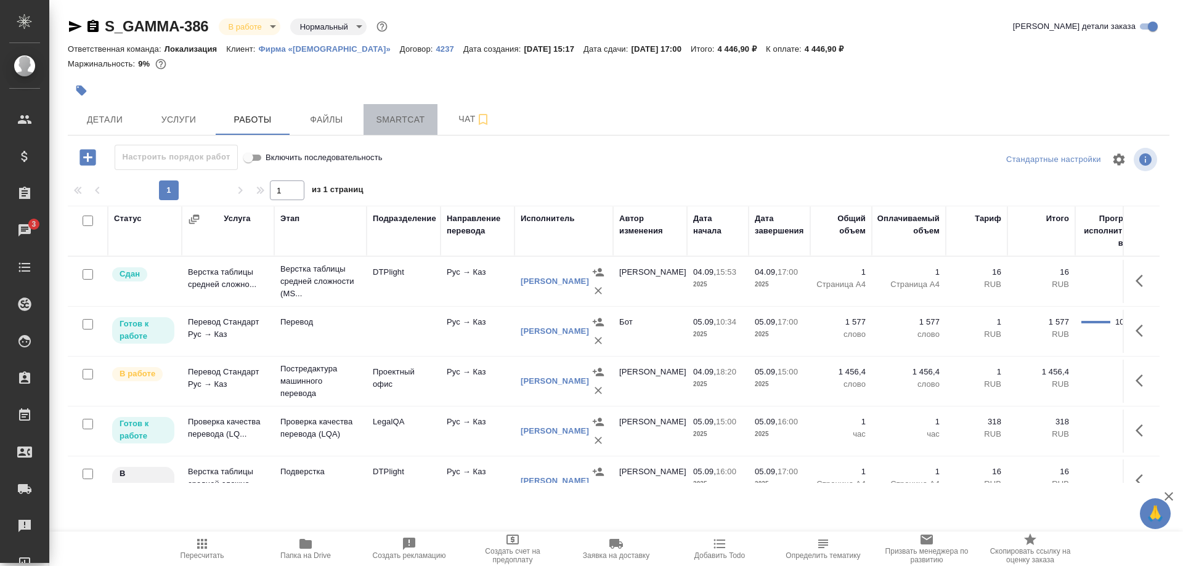
click at [394, 121] on span "Smartcat" at bounding box center [400, 119] width 59 height 15
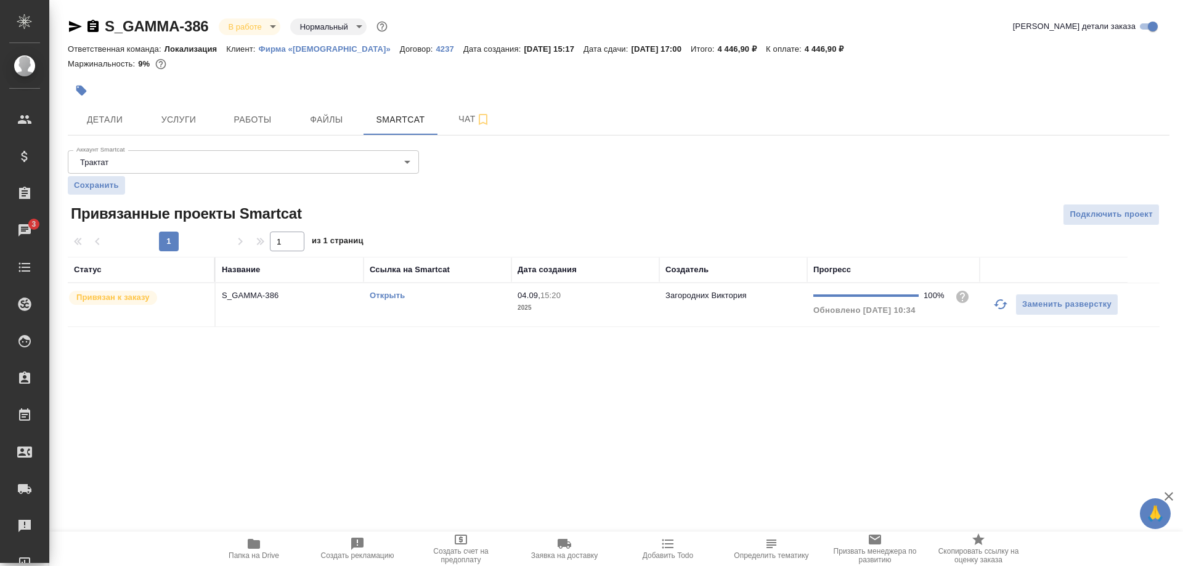
click at [389, 296] on link "Открыть" at bounding box center [387, 295] width 35 height 9
click at [374, 293] on link "Открыть" at bounding box center [387, 295] width 35 height 9
click at [260, 115] on span "Работы" at bounding box center [252, 119] width 59 height 15
